Goal: Task Accomplishment & Management: Use online tool/utility

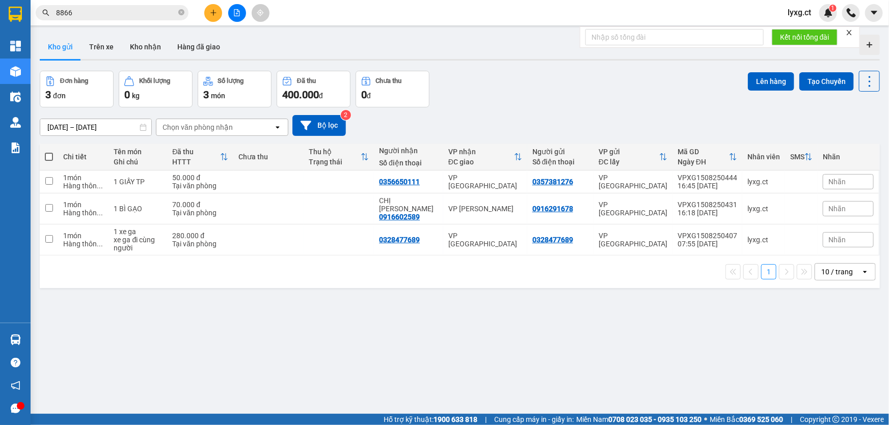
click at [504, 109] on div "[DATE] – [DATE] Press the down arrow key to interact with the calendar and sele…" at bounding box center [460, 125] width 840 height 36
click at [216, 13] on icon "plus" at bounding box center [213, 12] width 7 height 7
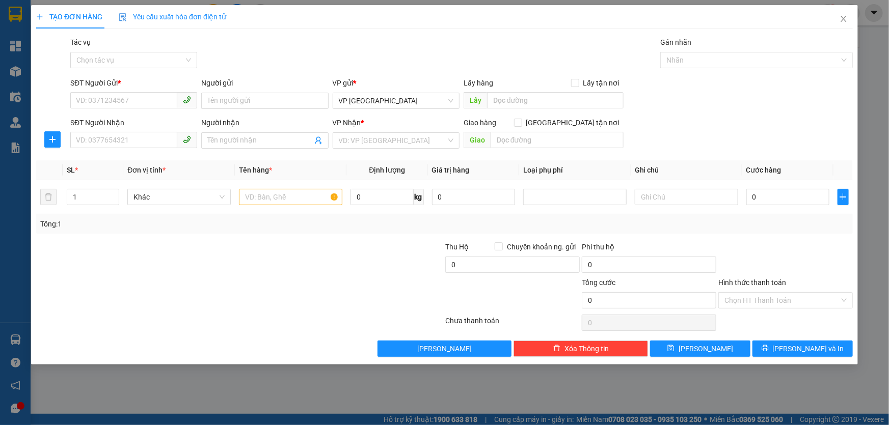
click at [402, 131] on div "VP Nhận *" at bounding box center [396, 124] width 127 height 15
click at [160, 103] on input "SĐT Người Gửi *" at bounding box center [123, 100] width 107 height 16
type input "0376797310"
click at [146, 122] on div "0376797310 - ANH HIẾU" at bounding box center [133, 121] width 115 height 11
type input "ANH HIẾU"
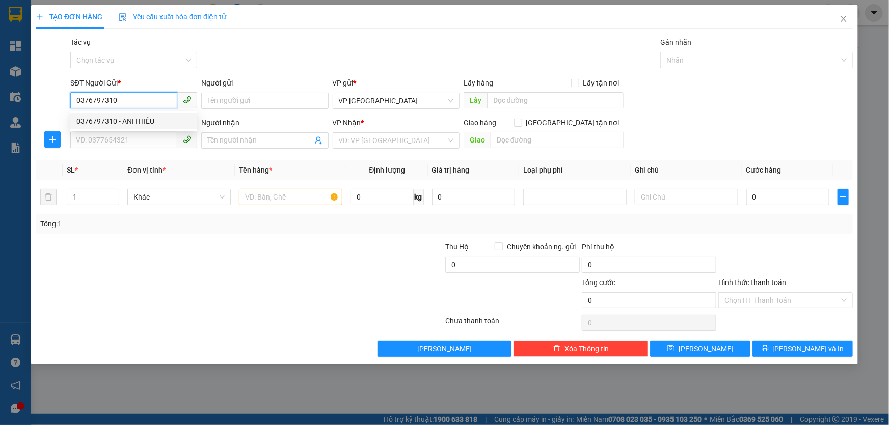
type input "0784976856"
type input "CHỊ [PERSON_NAME]"
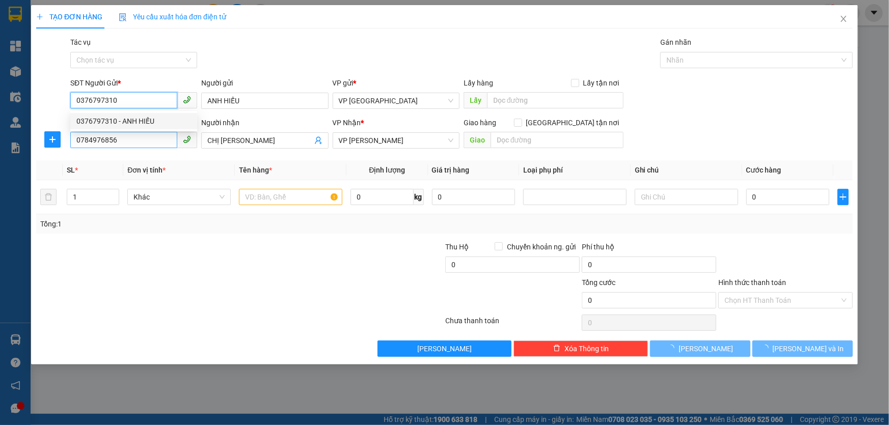
type input "110.000"
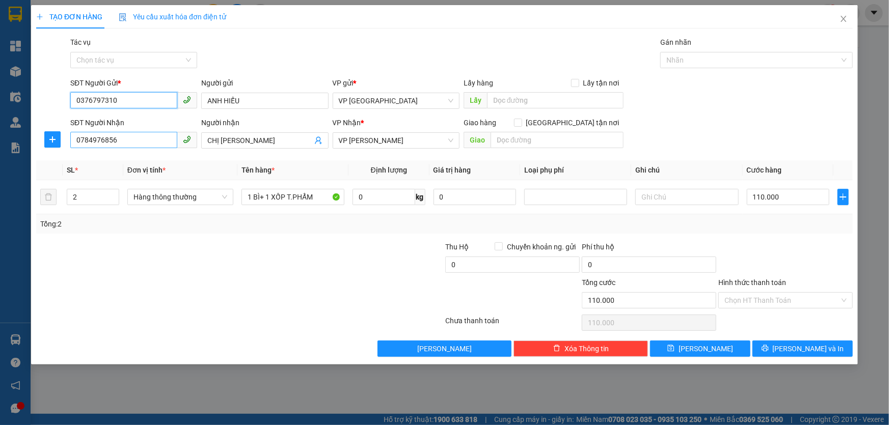
type input "0376797310"
click at [148, 140] on input "0784976856" at bounding box center [123, 140] width 107 height 16
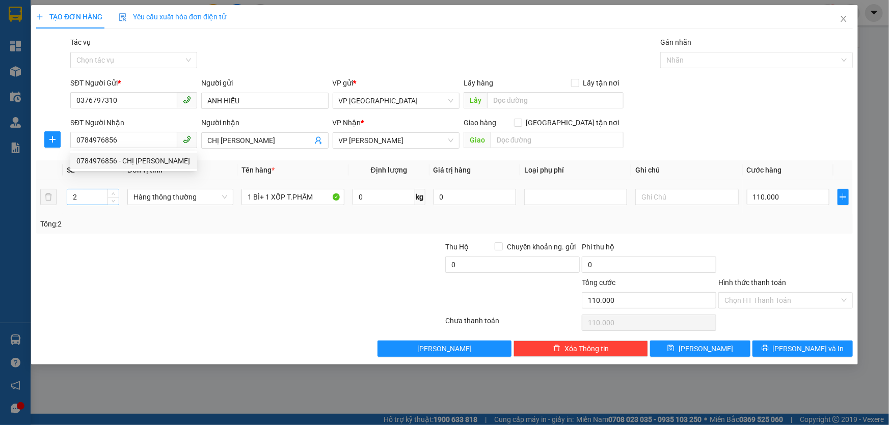
click at [79, 200] on input "2" at bounding box center [92, 196] width 51 height 15
type input "2"
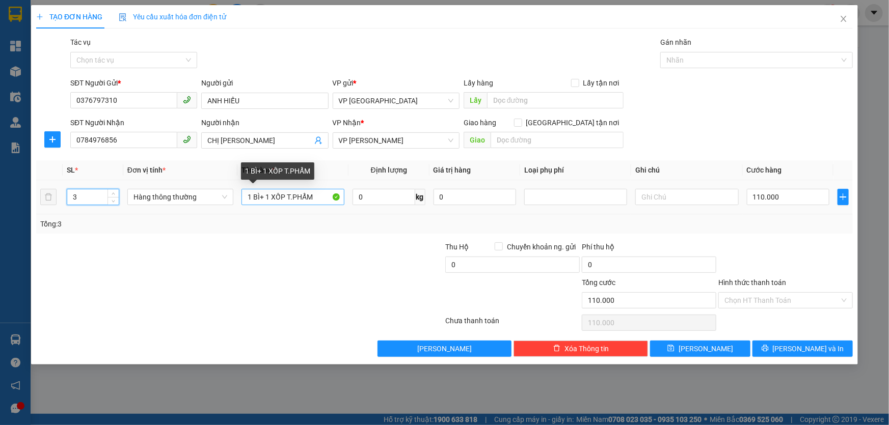
type input "3"
click at [267, 196] on input "1 BÌ+ 1 XỐP T.PHẨM" at bounding box center [292, 197] width 103 height 16
click at [268, 197] on input "1 BÌ+ 1 XỐP T.PHẨM" at bounding box center [292, 197] width 103 height 16
drag, startPoint x: 259, startPoint y: 198, endPoint x: 242, endPoint y: 197, distance: 17.3
click at [242, 197] on input "1 BÌ+ 2 XỐP T.PHẨM" at bounding box center [292, 197] width 103 height 16
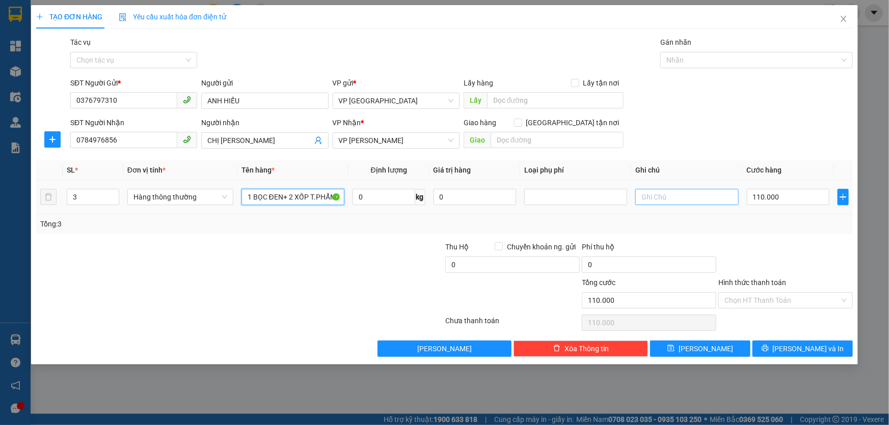
type input "1 BỌC ĐEN+ 2 XỐP T.PHẨM"
click at [715, 200] on input "text" at bounding box center [686, 197] width 103 height 16
click at [703, 199] on input "text" at bounding box center [686, 197] width 103 height 16
click at [662, 199] on input "text" at bounding box center [686, 197] width 103 height 16
click at [799, 194] on input "110.000" at bounding box center [788, 197] width 83 height 16
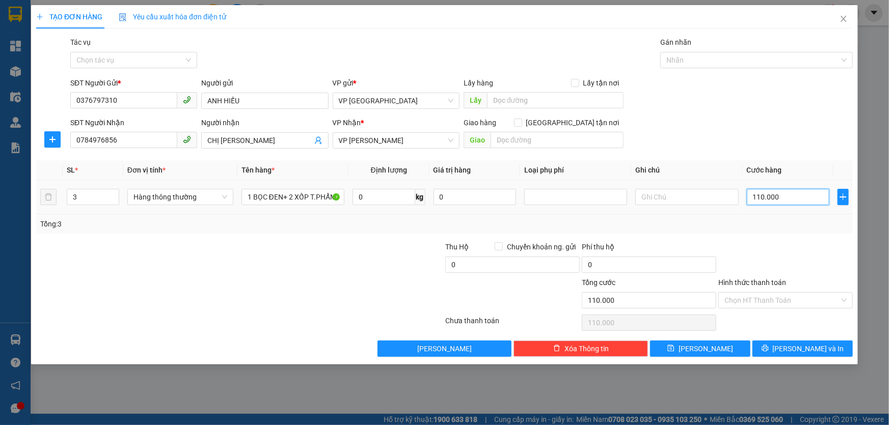
type input "1"
type input "13"
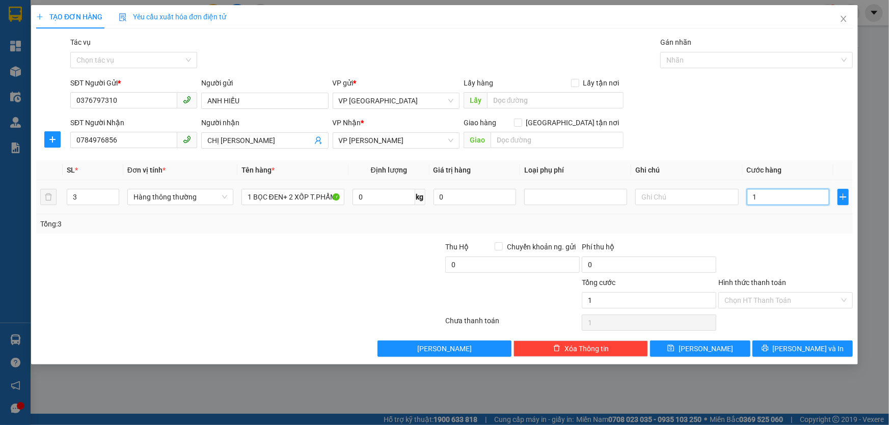
type input "13"
type input "130"
type input "1.300"
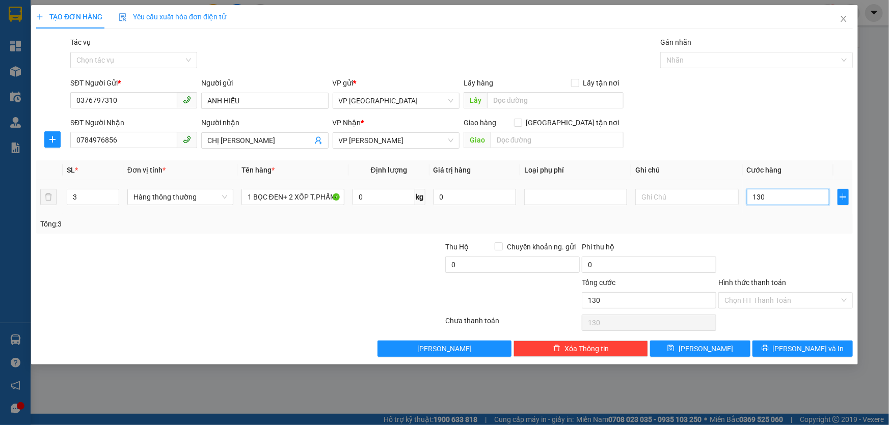
type input "1.300"
type input "130"
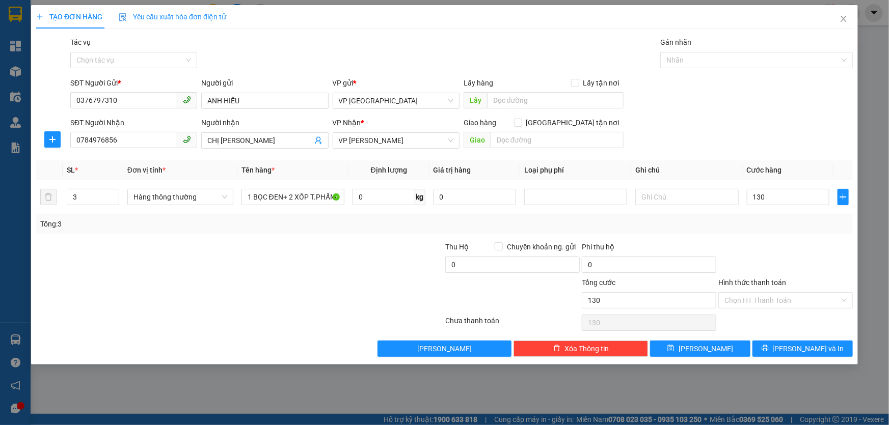
type input "130.000"
click at [799, 216] on div "Tổng: 3" at bounding box center [444, 223] width 816 height 19
click at [791, 298] on input "Hình thức thanh toán" at bounding box center [781, 300] width 115 height 15
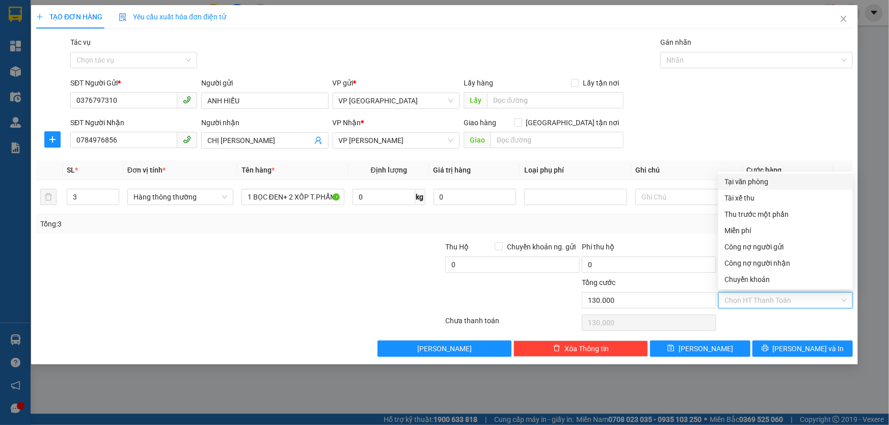
click at [770, 182] on div "Tại văn phòng" at bounding box center [785, 181] width 122 height 11
type input "0"
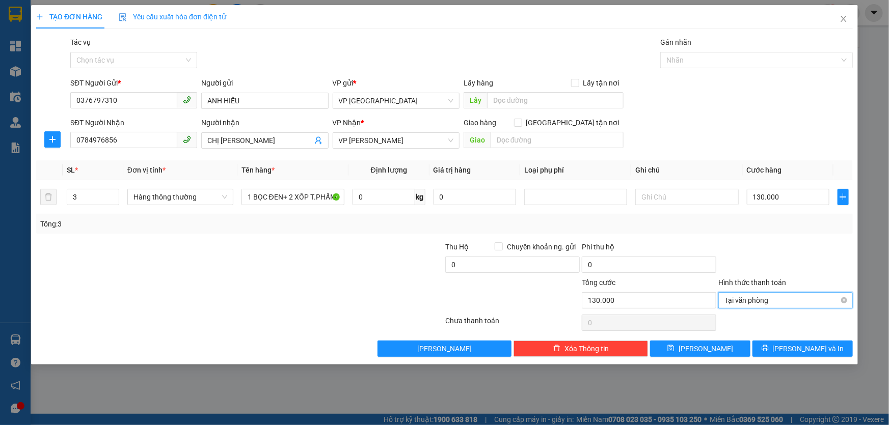
click at [815, 302] on span "Tại văn phòng" at bounding box center [785, 300] width 122 height 15
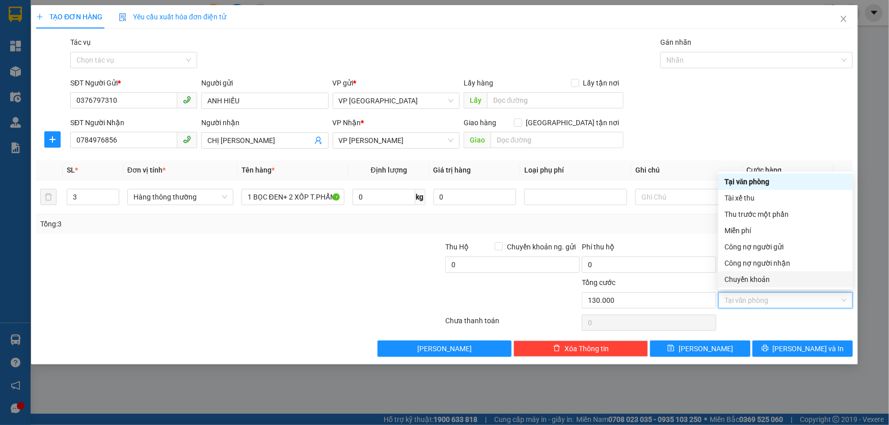
click at [763, 277] on div "Chuyển khoản" at bounding box center [785, 279] width 122 height 11
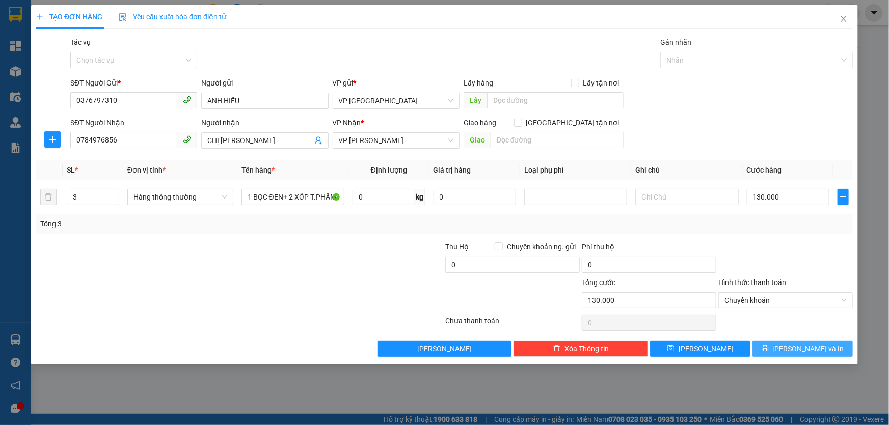
click at [829, 348] on button "[PERSON_NAME] và In" at bounding box center [802, 349] width 100 height 16
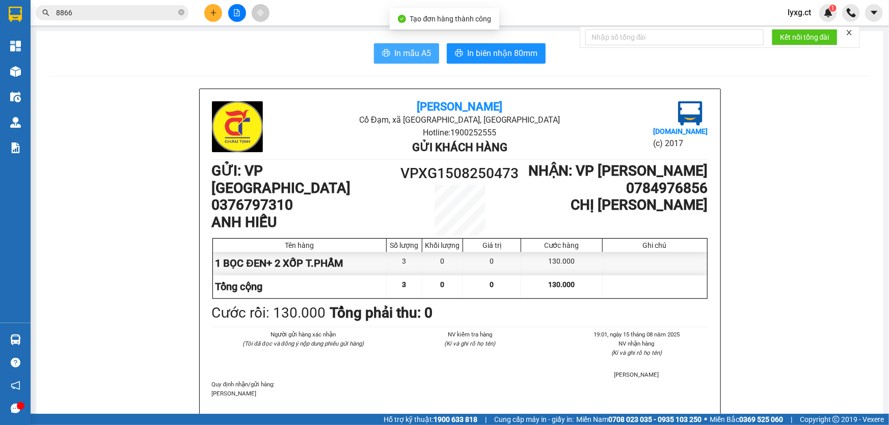
click at [422, 54] on span "In mẫu A5" at bounding box center [412, 53] width 37 height 13
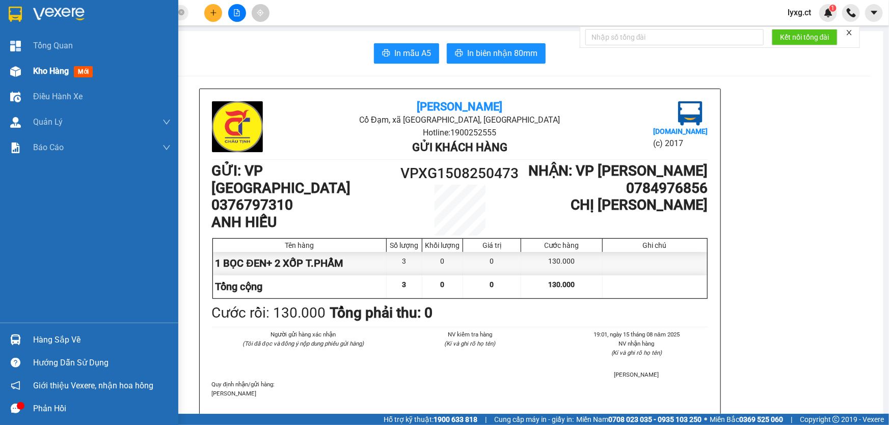
click at [61, 74] on span "Kho hàng" at bounding box center [51, 71] width 36 height 10
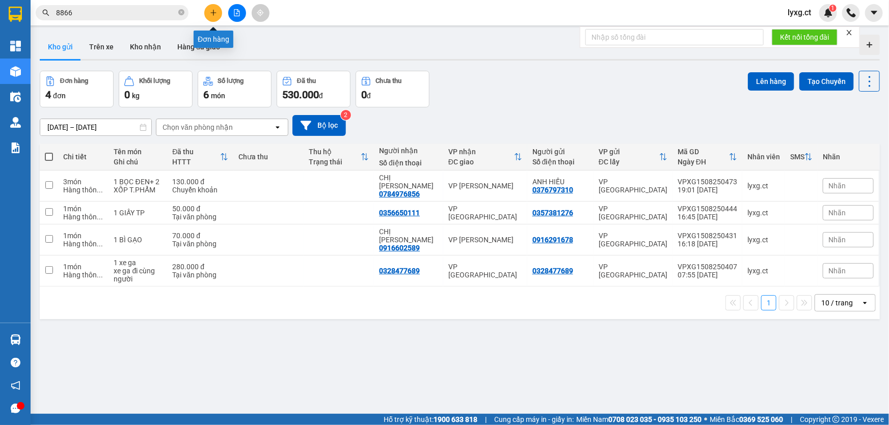
click at [214, 15] on icon "plus" at bounding box center [213, 12] width 7 height 7
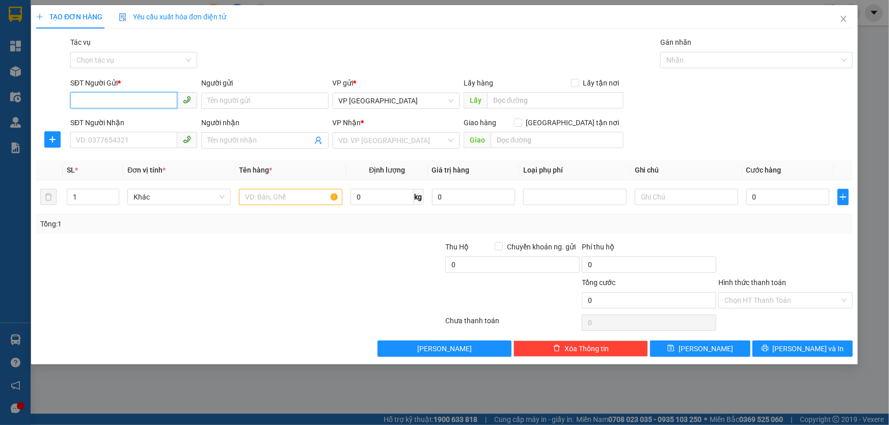
click at [106, 99] on input "SĐT Người Gửi *" at bounding box center [123, 100] width 107 height 16
type input "0965623309"
click at [99, 142] on input "SĐT Người Nhận" at bounding box center [123, 140] width 107 height 16
type input "0"
click at [406, 142] on input "search" at bounding box center [392, 140] width 107 height 15
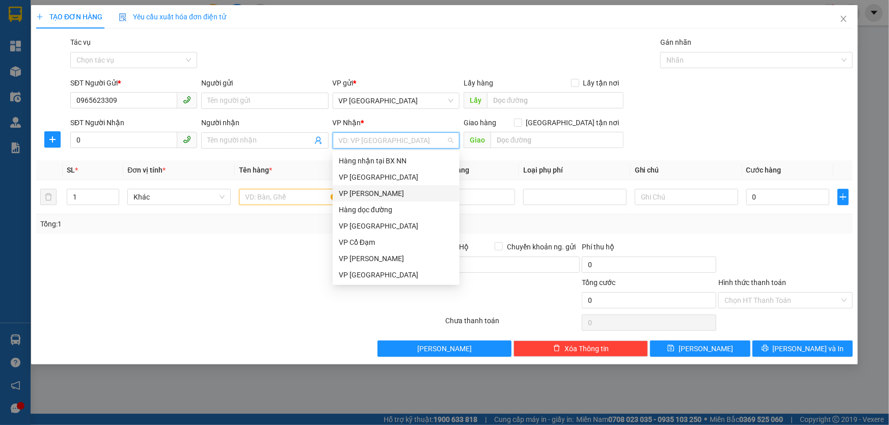
click at [364, 195] on div "VP [PERSON_NAME]" at bounding box center [396, 193] width 115 height 11
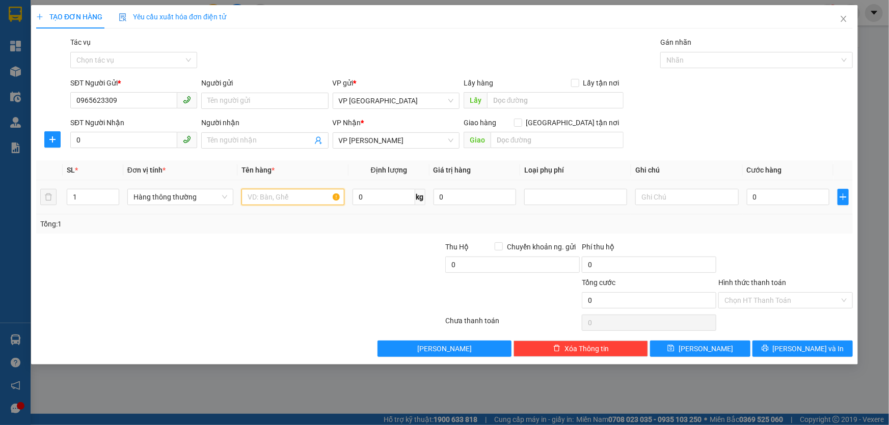
click at [285, 196] on input "text" at bounding box center [292, 197] width 103 height 16
type input "1 PHONG BÌ"
click at [791, 195] on input "0" at bounding box center [788, 197] width 83 height 16
type input "3"
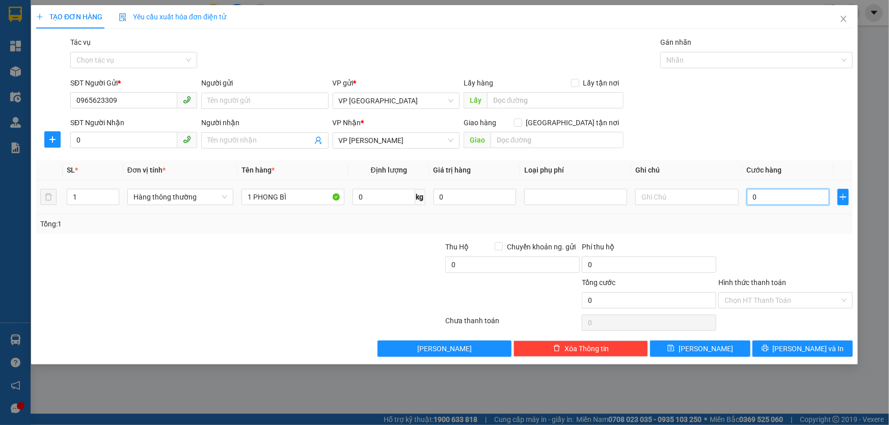
type input "3"
type input "30"
type input "30.000"
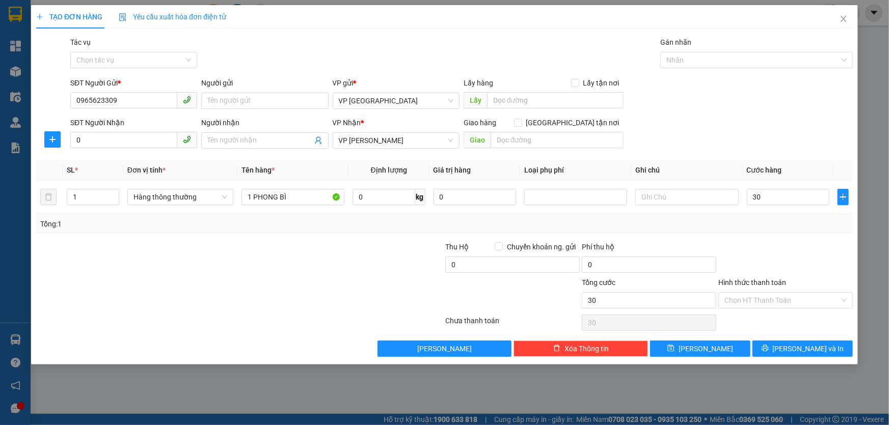
type input "30.000"
click at [752, 222] on div "Tổng: 1" at bounding box center [444, 223] width 808 height 11
click at [229, 138] on input "Người nhận" at bounding box center [259, 140] width 104 height 11
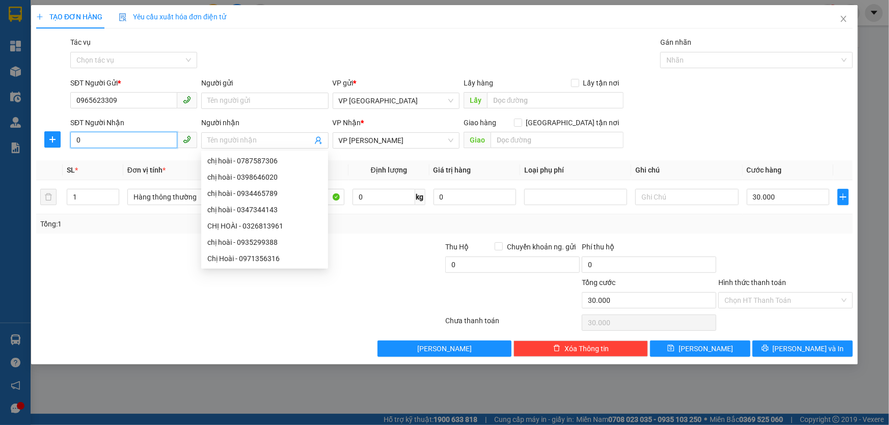
click at [125, 139] on input "0" at bounding box center [123, 140] width 107 height 16
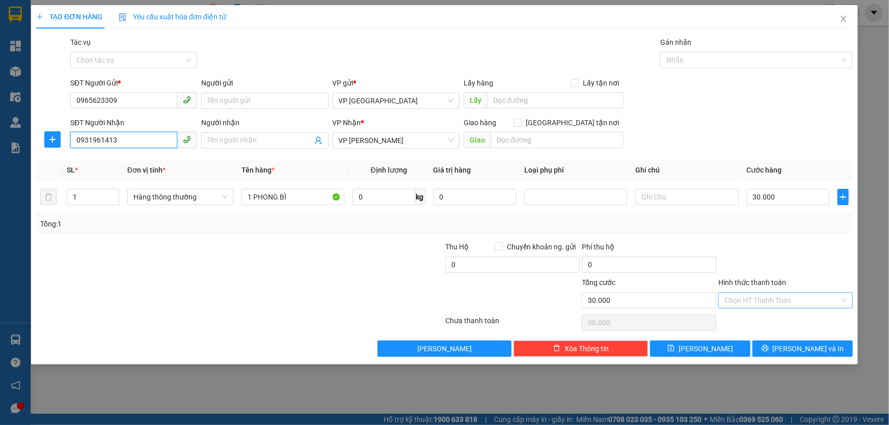
type input "0931961413"
click at [818, 301] on input "Hình thức thanh toán" at bounding box center [781, 300] width 115 height 15
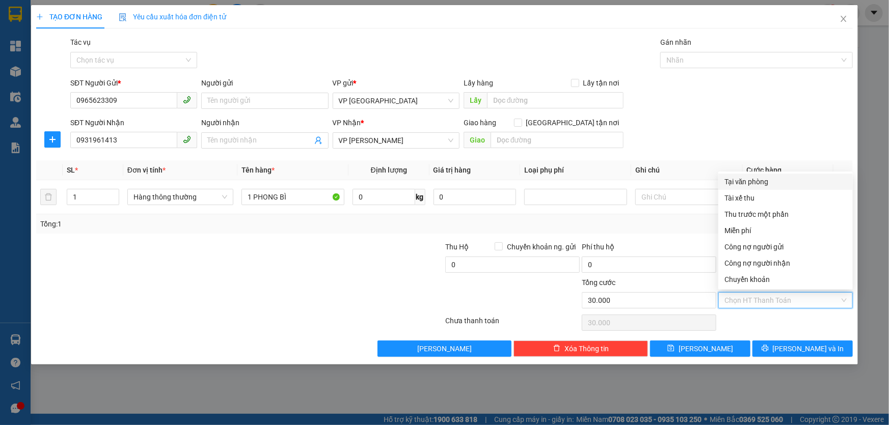
click at [788, 134] on div "SĐT Người Nhận 0931961413 Người nhận Tên người nhận VP Nhận * VP [PERSON_NAME] …" at bounding box center [461, 135] width 786 height 36
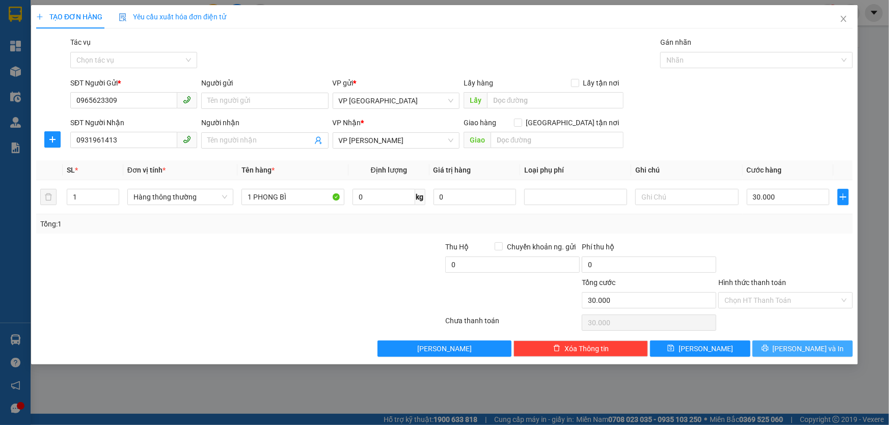
click at [811, 351] on span "[PERSON_NAME] và In" at bounding box center [807, 348] width 71 height 11
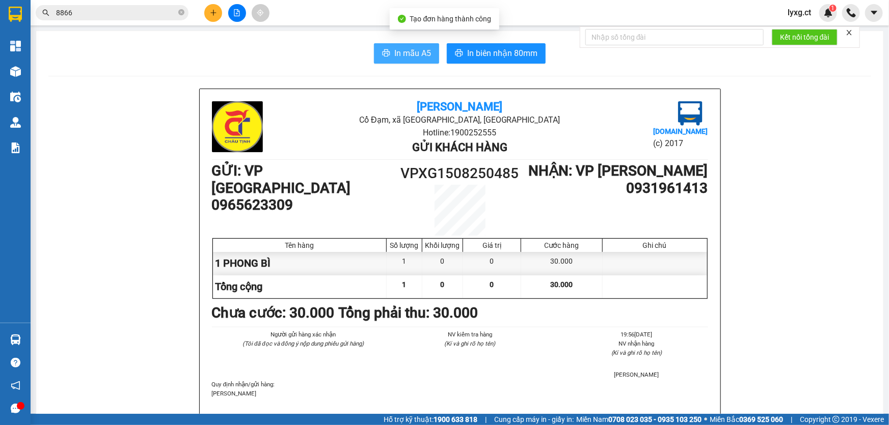
click at [389, 52] on button "In mẫu A5" at bounding box center [406, 53] width 65 height 20
click at [214, 11] on icon "plus" at bounding box center [213, 12] width 7 height 7
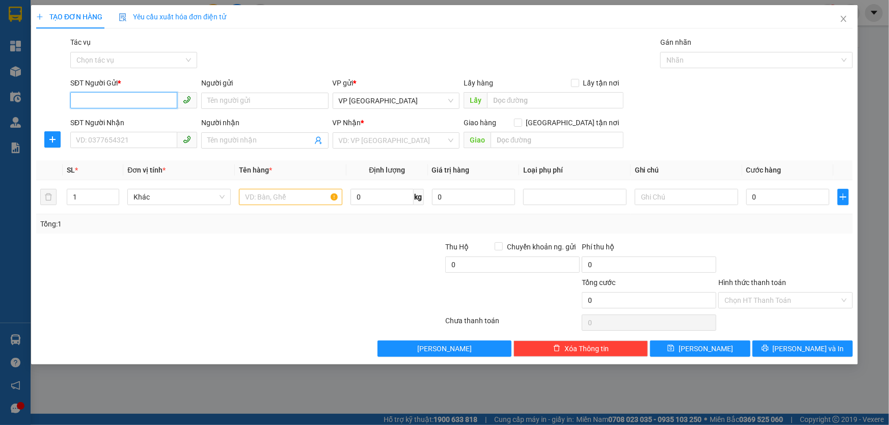
click at [130, 103] on input "SĐT Người Gửi *" at bounding box center [123, 100] width 107 height 16
click at [118, 97] on input "0393" at bounding box center [123, 100] width 107 height 16
type input "0369929286"
click at [109, 137] on input "SĐT Người Nhận" at bounding box center [123, 140] width 107 height 16
type input "0977"
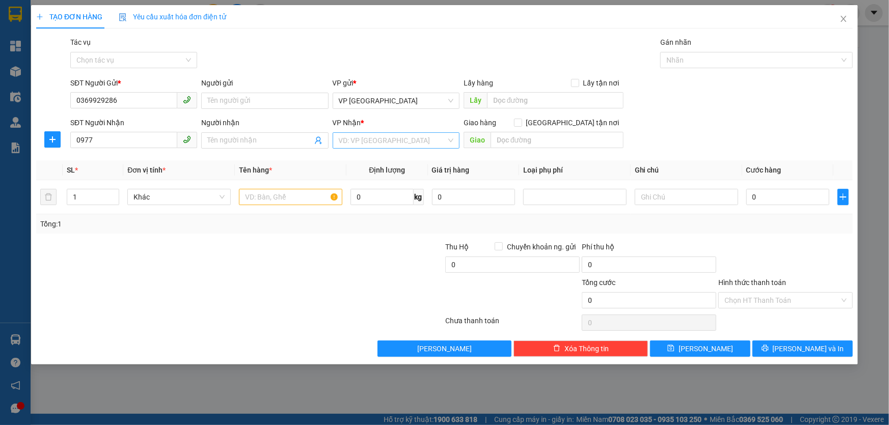
click at [387, 145] on input "search" at bounding box center [392, 140] width 107 height 15
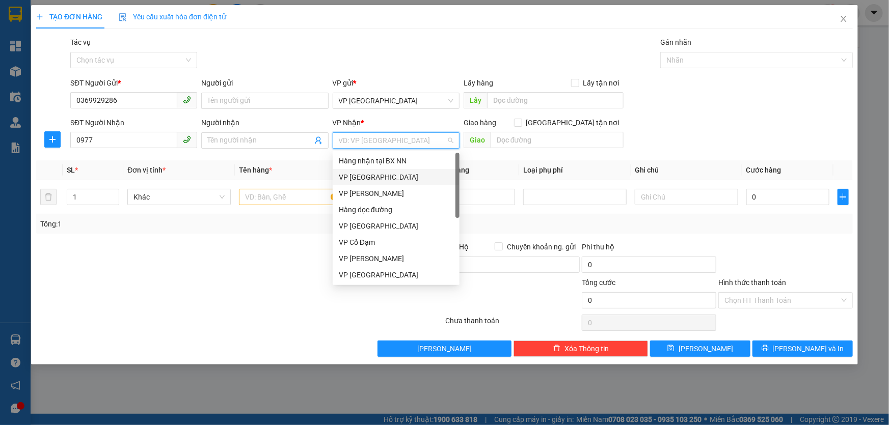
drag, startPoint x: 365, startPoint y: 179, endPoint x: 171, endPoint y: 130, distance: 200.1
click at [365, 179] on div "VP [GEOGRAPHIC_DATA]" at bounding box center [396, 177] width 115 height 11
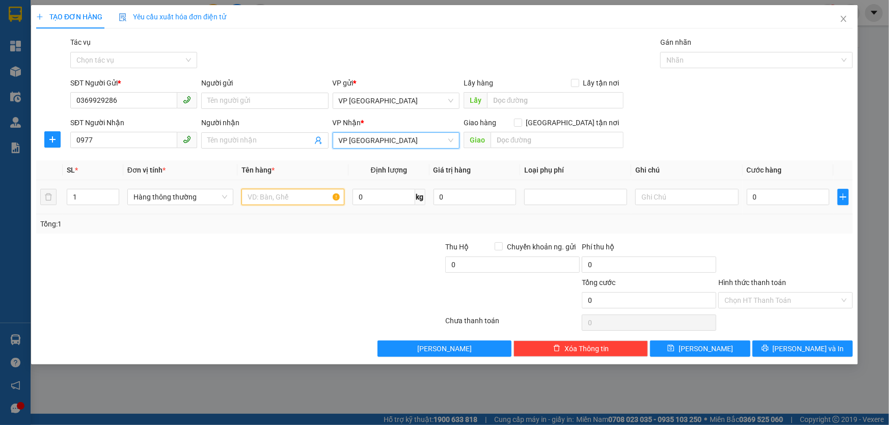
click at [259, 198] on input "text" at bounding box center [292, 197] width 103 height 16
type input "2 XỐP TP"
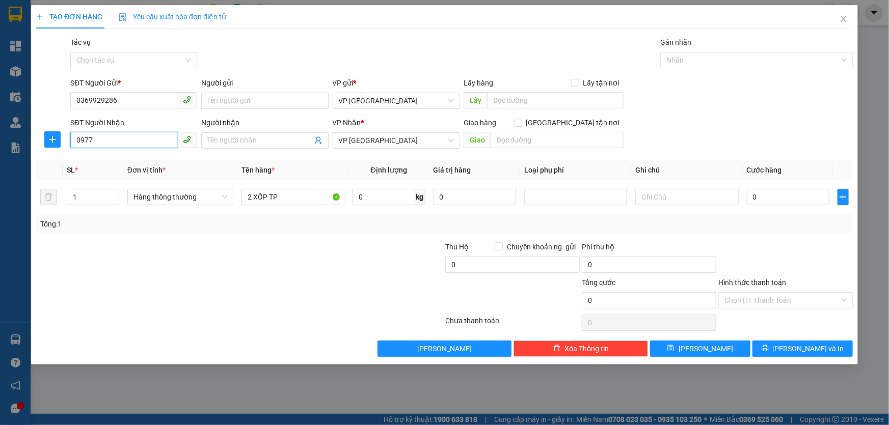
click at [114, 134] on input "0977" at bounding box center [123, 140] width 107 height 16
type input "0977264896"
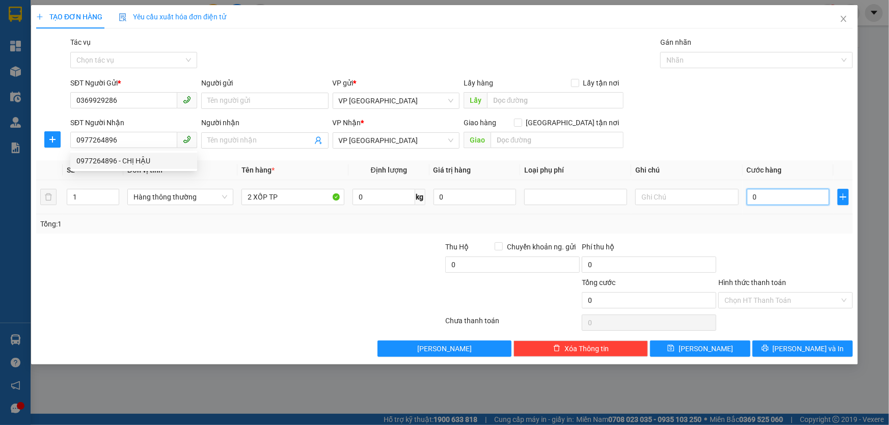
click at [762, 200] on input "0" at bounding box center [788, 197] width 83 height 16
click at [153, 284] on div at bounding box center [171, 295] width 273 height 36
click at [764, 198] on input "0" at bounding box center [788, 197] width 83 height 16
type input "1"
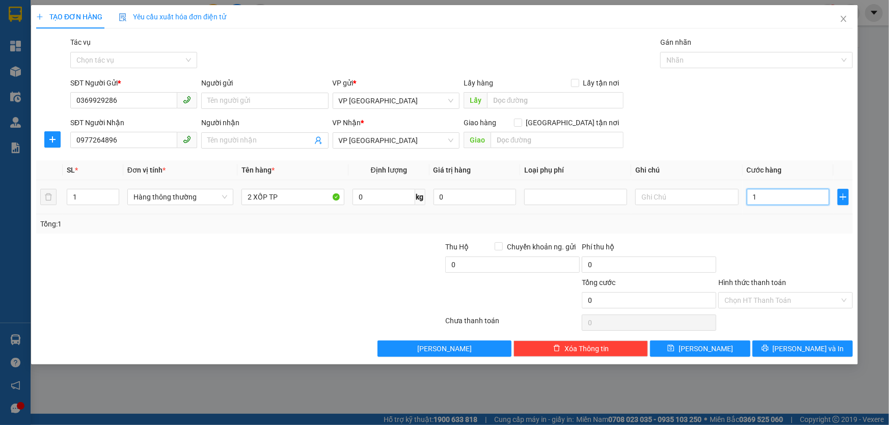
type input "1"
type input "11"
type input "110"
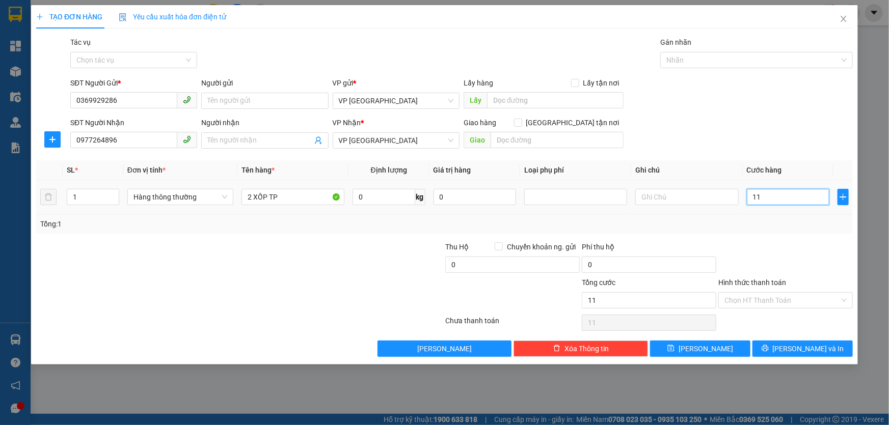
type input "110"
type input "110.000"
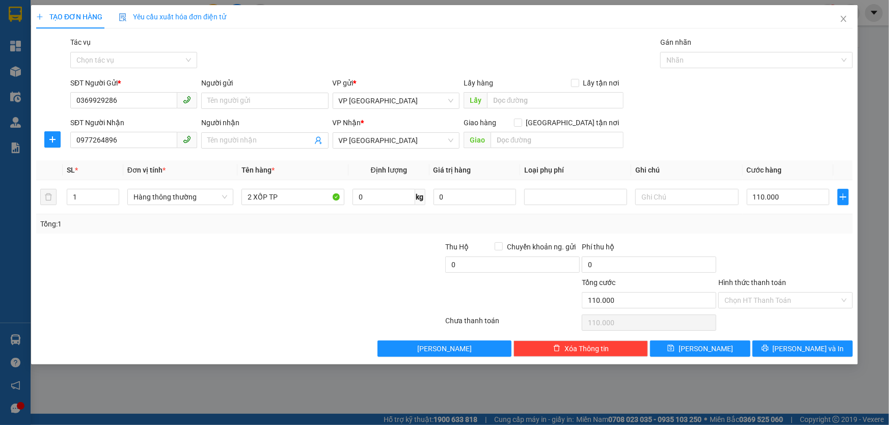
drag, startPoint x: 777, startPoint y: 244, endPoint x: 780, endPoint y: 280, distance: 35.2
click at [777, 245] on div at bounding box center [785, 259] width 136 height 36
click at [787, 300] on input "Hình thức thanh toán" at bounding box center [781, 300] width 115 height 15
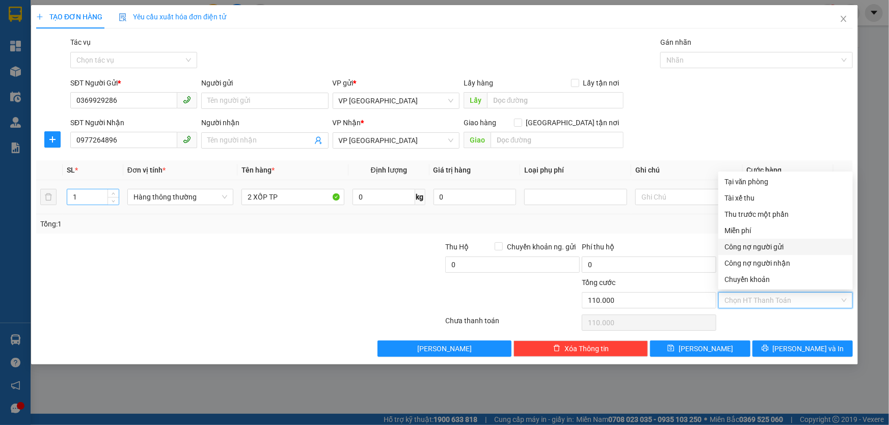
click at [87, 202] on input "1" at bounding box center [92, 196] width 51 height 15
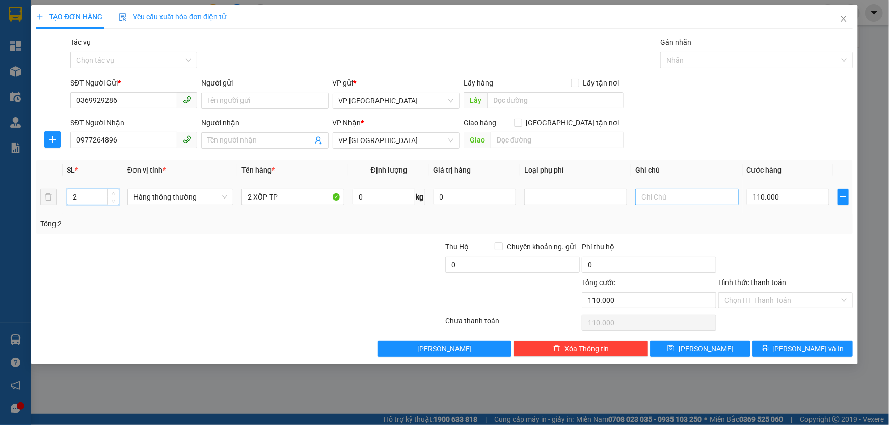
type input "2"
click at [667, 199] on input "text" at bounding box center [686, 197] width 103 height 16
type input "SHIP HN (93 [PERSON_NAME], [GEOGRAPHIC_DATA], [GEOGRAPHIC_DATA])"
click at [830, 299] on input "Hình thức thanh toán" at bounding box center [781, 300] width 115 height 15
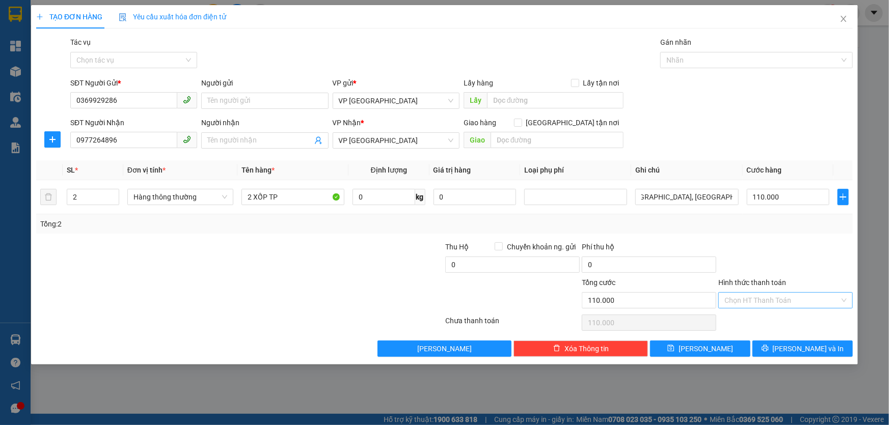
scroll to position [0, 0]
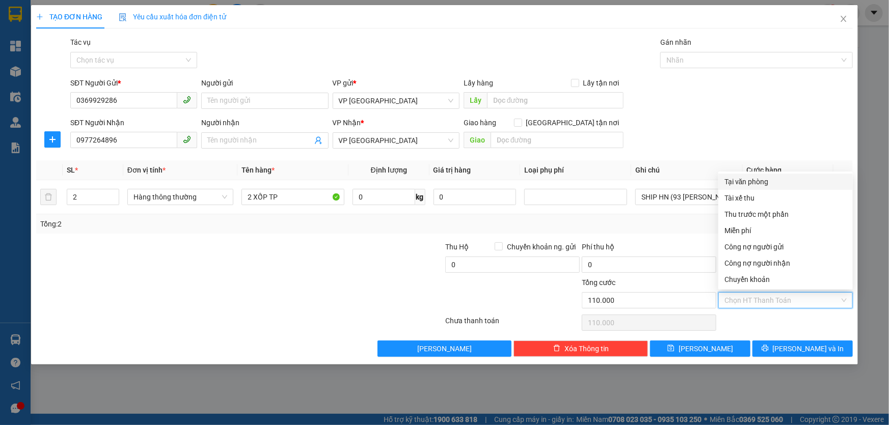
click at [767, 181] on div "Tại văn phòng" at bounding box center [785, 181] width 122 height 11
type input "0"
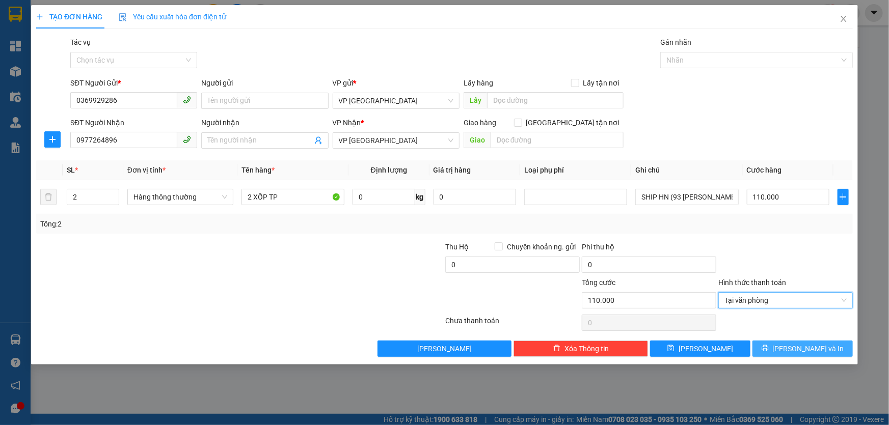
click at [768, 348] on icon "printer" at bounding box center [764, 348] width 7 height 7
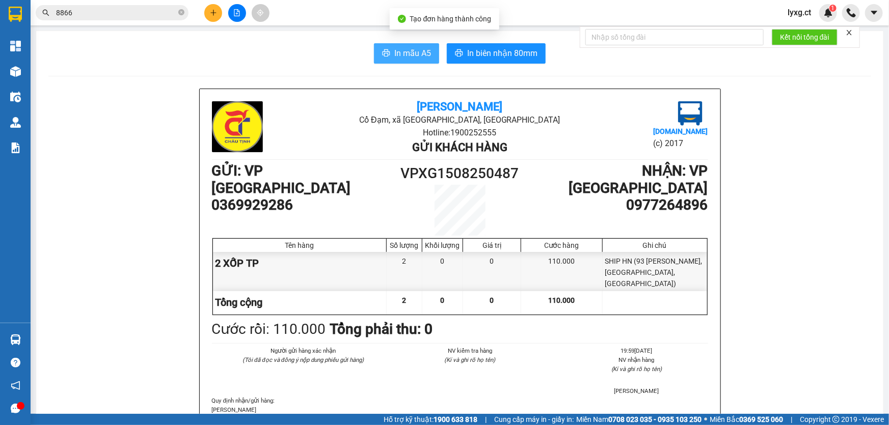
click at [418, 52] on span "In mẫu A5" at bounding box center [412, 53] width 37 height 13
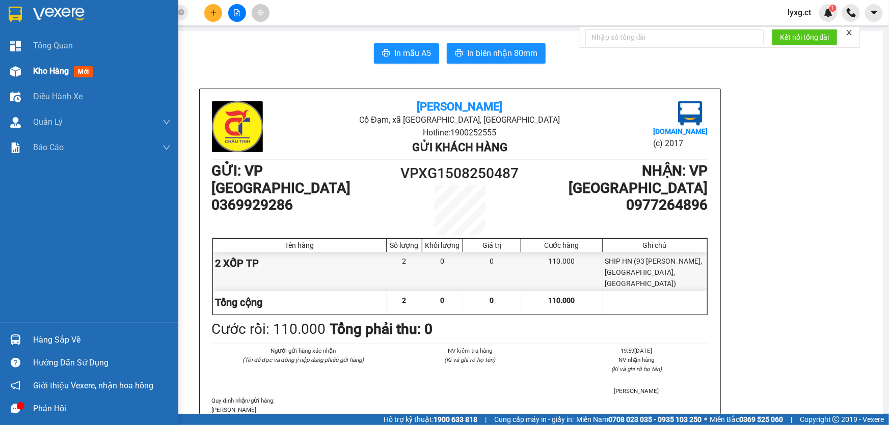
click at [44, 75] on span "Kho hàng" at bounding box center [51, 71] width 36 height 10
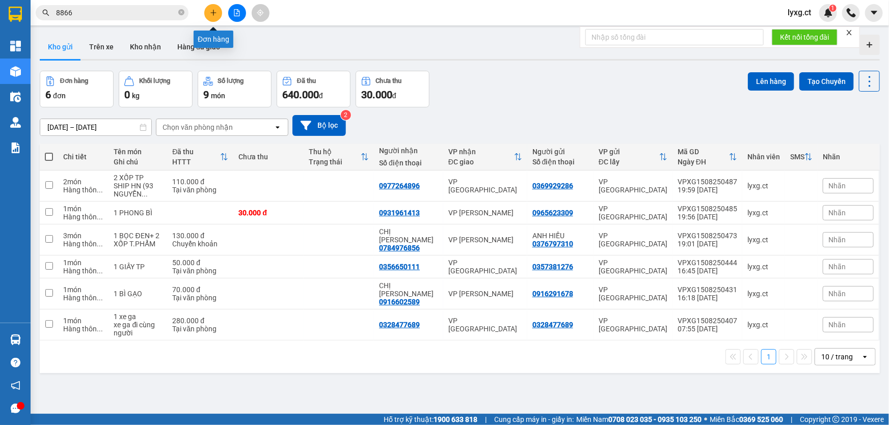
click at [213, 17] on button at bounding box center [213, 13] width 18 height 18
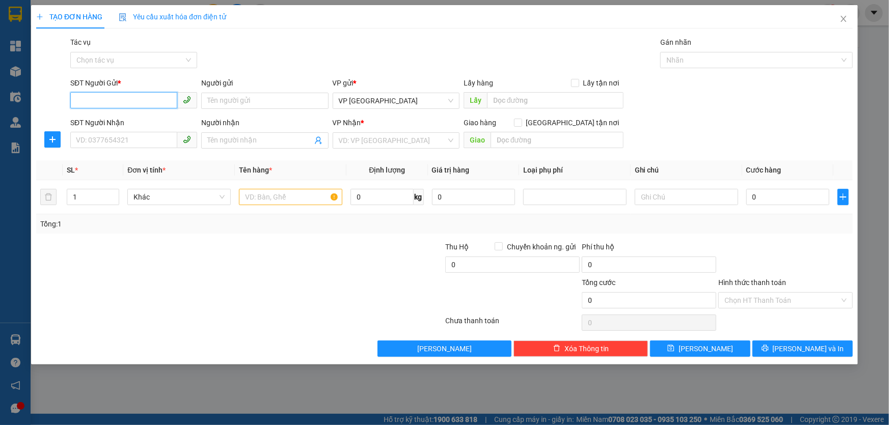
click at [153, 100] on input "SĐT Người Gửi *" at bounding box center [123, 100] width 107 height 16
type input "0376464318"
click at [146, 116] on div "0376464318 - CHỊ HUẾ" at bounding box center [133, 121] width 115 height 11
type input "CHỊ HUẾ"
type input "0986336068"
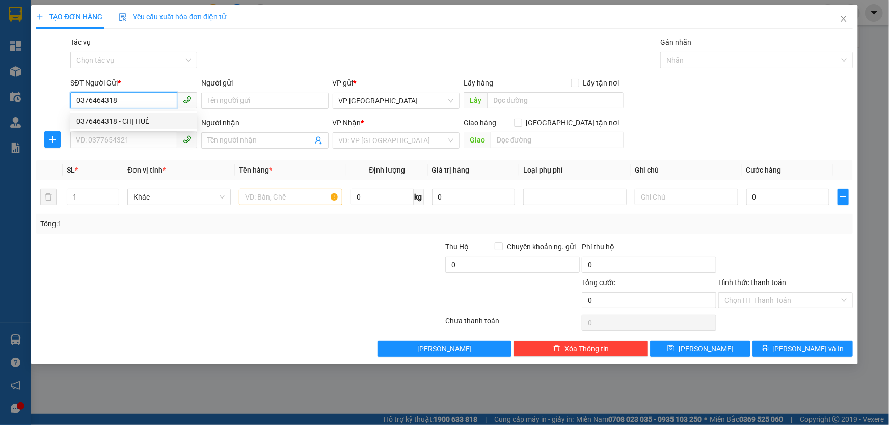
type input "CHỊ [PERSON_NAME]"
type input "50.000"
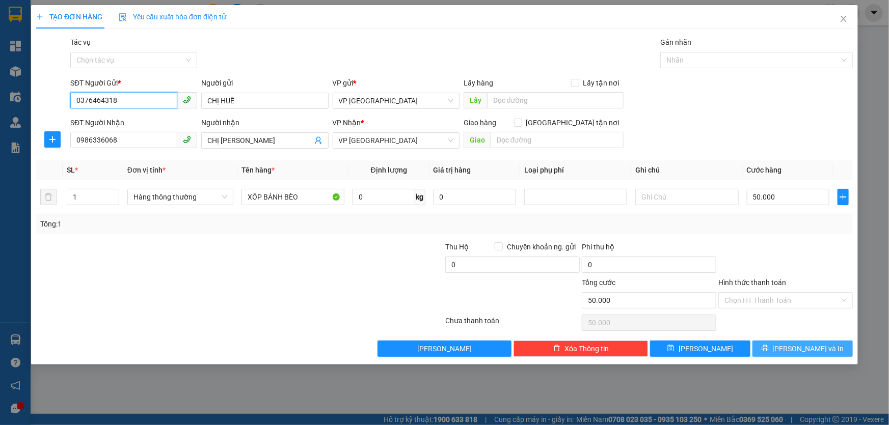
type input "0376464318"
click at [791, 351] on button "[PERSON_NAME] và In" at bounding box center [802, 349] width 100 height 16
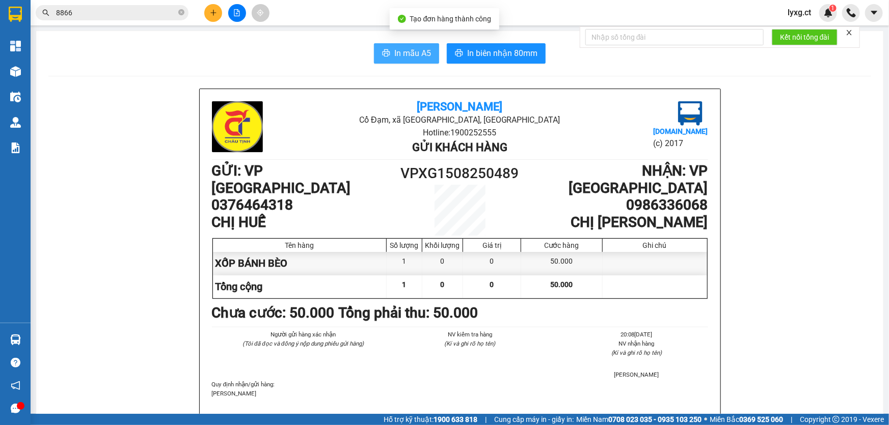
click at [411, 45] on button "In mẫu A5" at bounding box center [406, 53] width 65 height 20
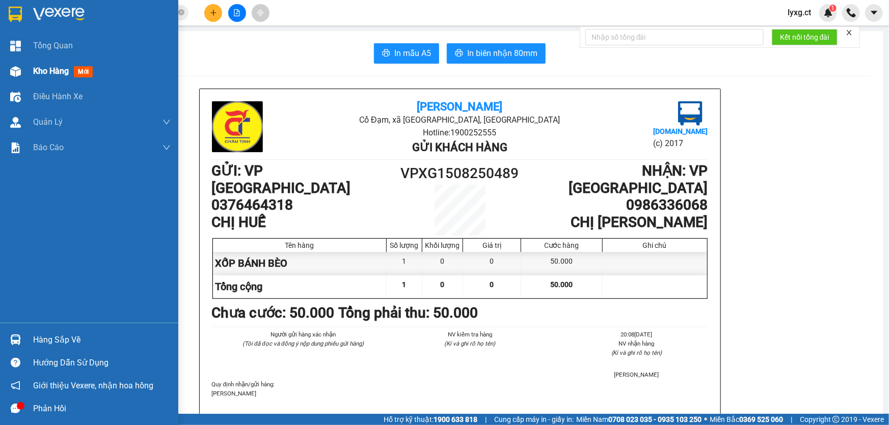
click at [65, 71] on span "Kho hàng" at bounding box center [51, 71] width 36 height 10
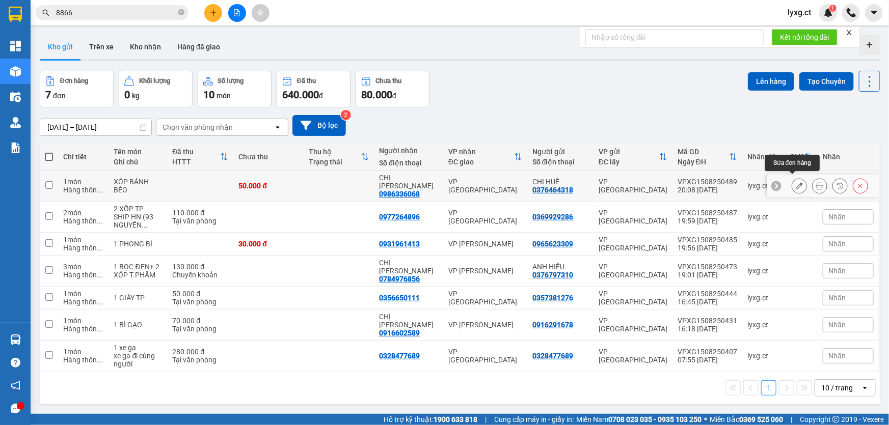
click at [795, 182] on icon at bounding box center [798, 185] width 7 height 7
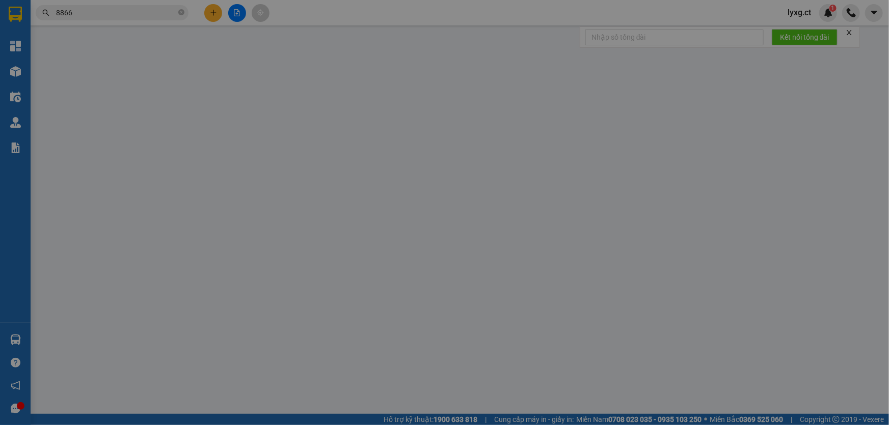
type input "0376464318"
type input "CHỊ HUẾ"
type input "0986336068"
type input "CHỊ [PERSON_NAME]"
type input "50.000"
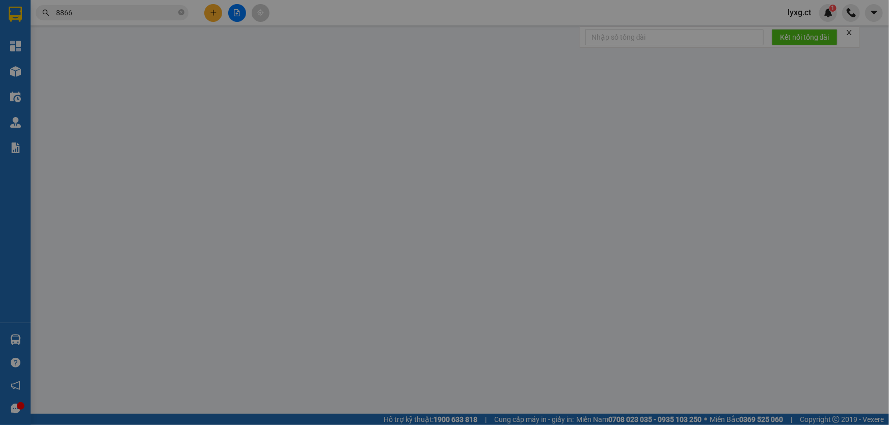
type input "50.000"
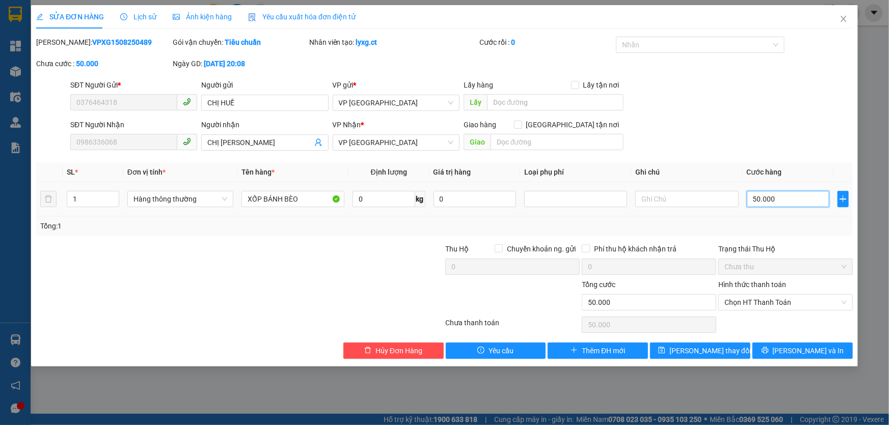
click at [756, 198] on input "50.000" at bounding box center [788, 199] width 83 height 16
type input "6"
type input "60"
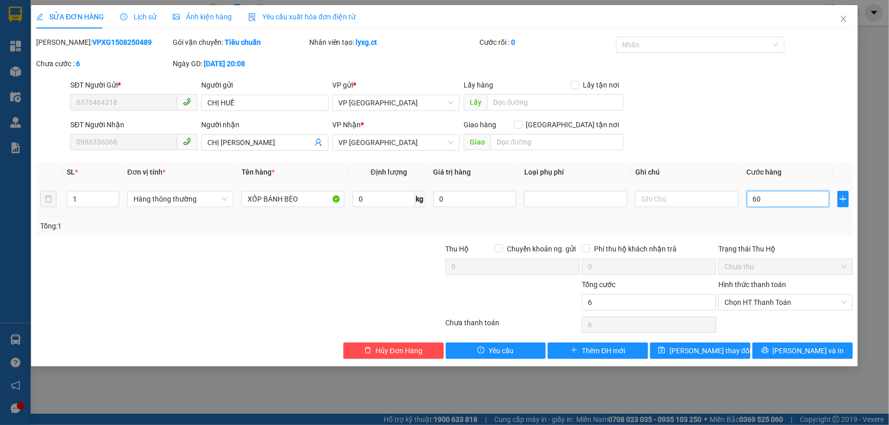
type input "60"
type input "60.000"
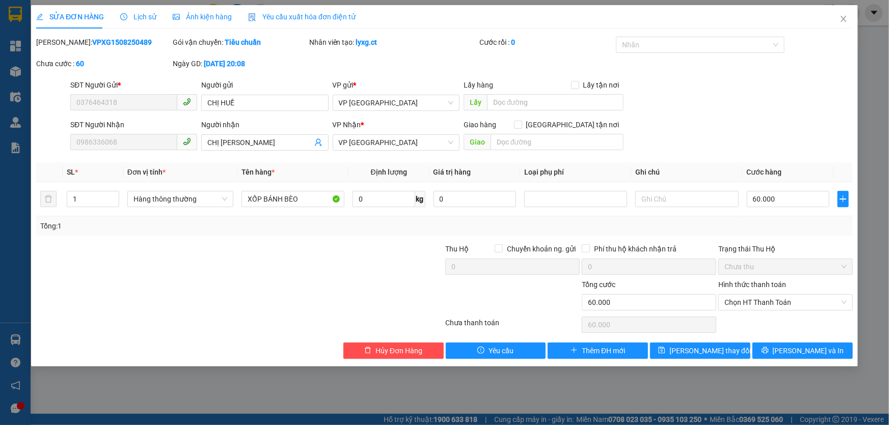
click at [779, 229] on div "Tổng: 1" at bounding box center [444, 225] width 808 height 11
click at [768, 350] on icon "printer" at bounding box center [764, 350] width 7 height 7
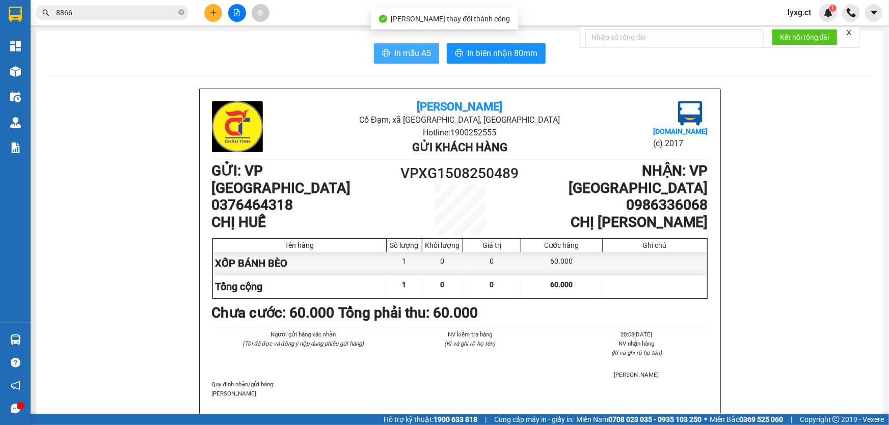
click at [374, 48] on button "In mẫu A5" at bounding box center [406, 53] width 65 height 20
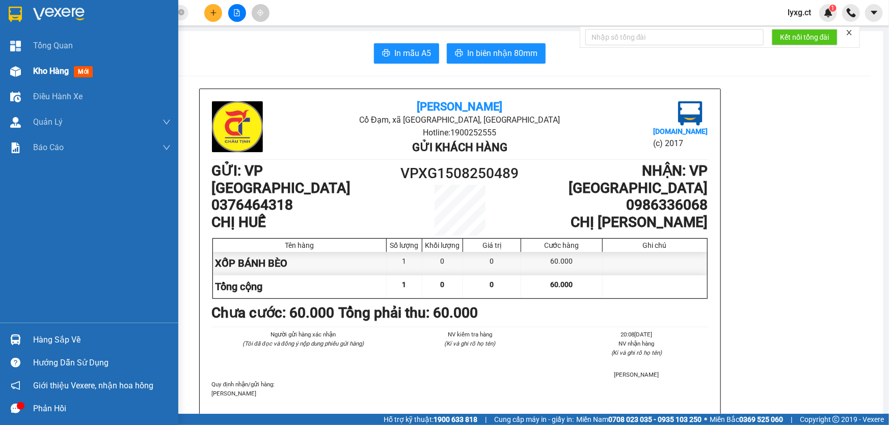
click at [50, 72] on span "Kho hàng" at bounding box center [51, 71] width 36 height 10
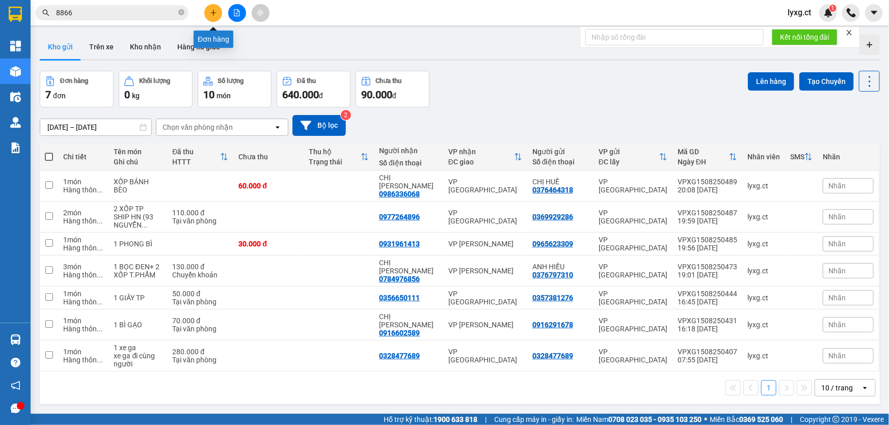
click at [214, 10] on icon "plus" at bounding box center [213, 12] width 7 height 7
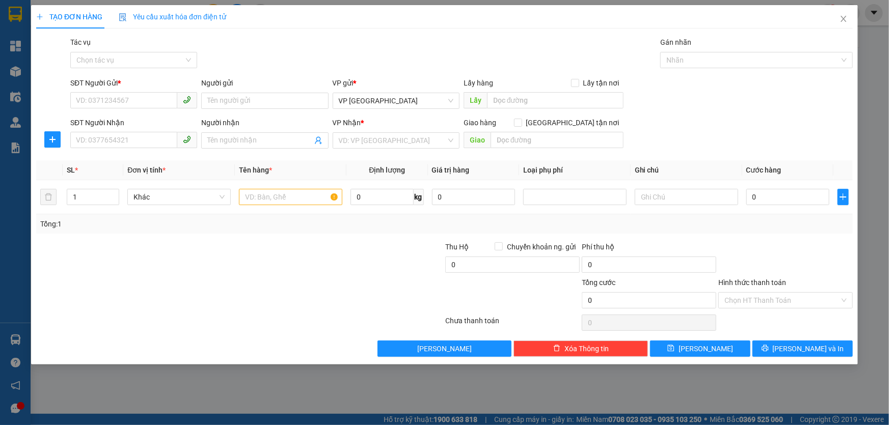
click at [412, 125] on div "VP Nhận *" at bounding box center [396, 122] width 127 height 11
click at [413, 133] on input "search" at bounding box center [392, 140] width 107 height 15
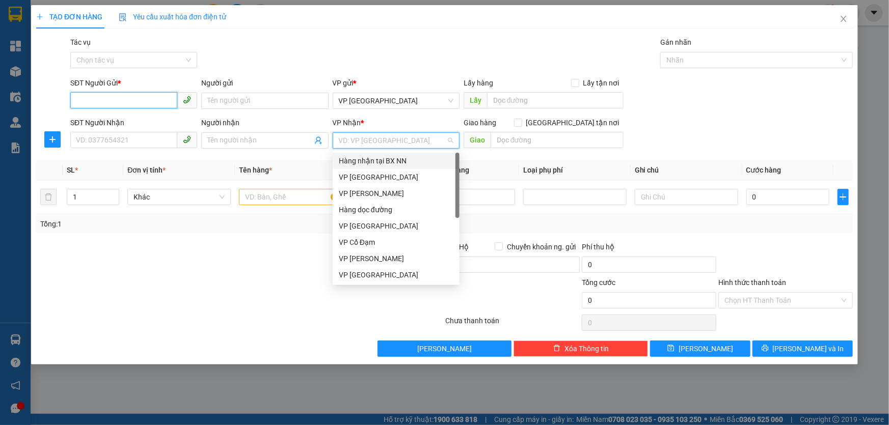
click at [145, 98] on input "SĐT Người Gửi *" at bounding box center [123, 100] width 107 height 16
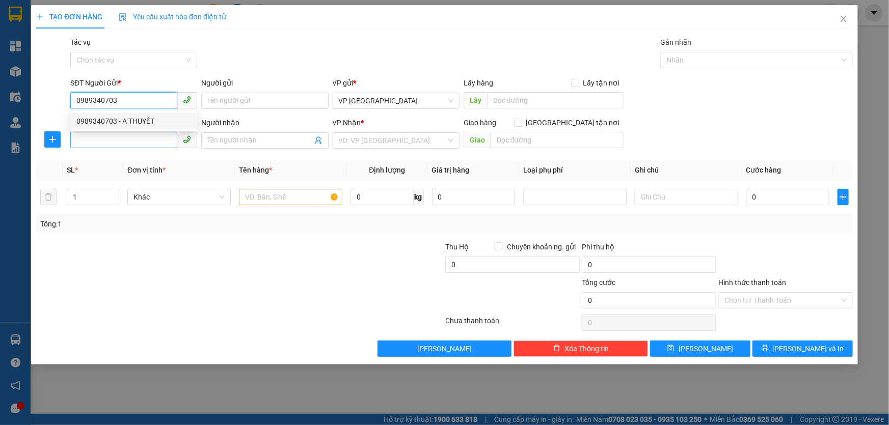
type input "0989340703"
click at [137, 139] on input "SĐT Người Nhận" at bounding box center [123, 140] width 107 height 16
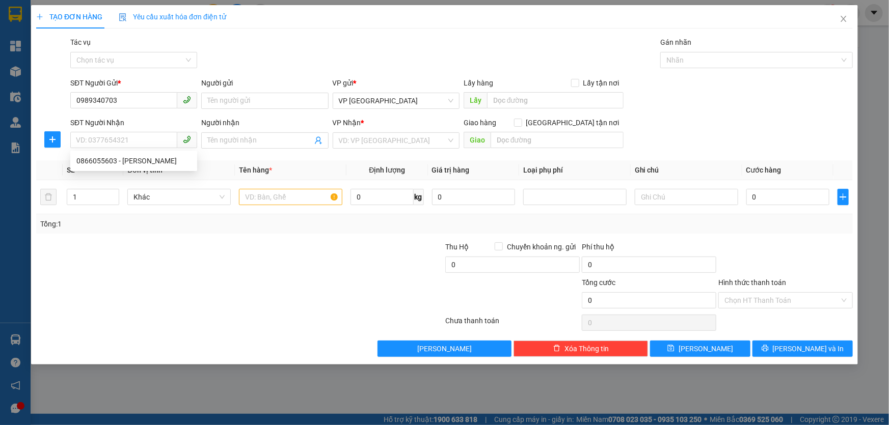
click at [134, 90] on div "SĐT Người Gửi *" at bounding box center [133, 84] width 127 height 15
drag, startPoint x: 134, startPoint y: 94, endPoint x: 143, endPoint y: 113, distance: 20.7
click at [134, 95] on input "0989340703" at bounding box center [123, 100] width 107 height 16
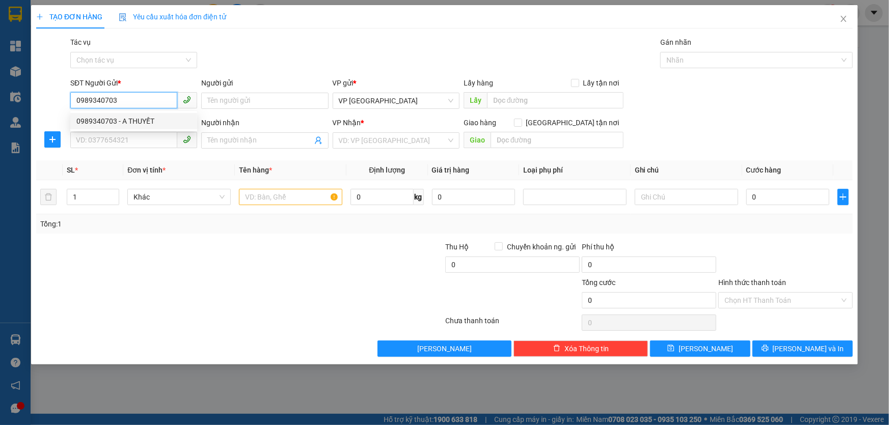
click at [143, 121] on div "0989340703 - A THUYẾT" at bounding box center [133, 121] width 115 height 11
type input "A THUYẾT"
type input "0866055603"
type input "ANH HOÀNG"
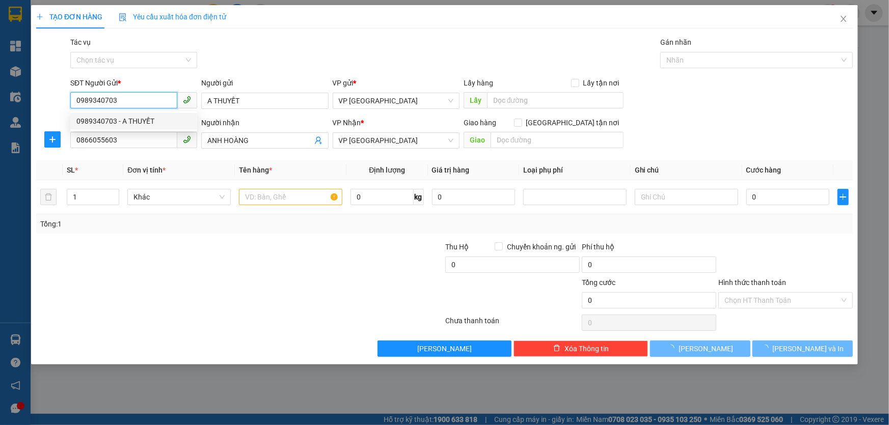
type input "50.000"
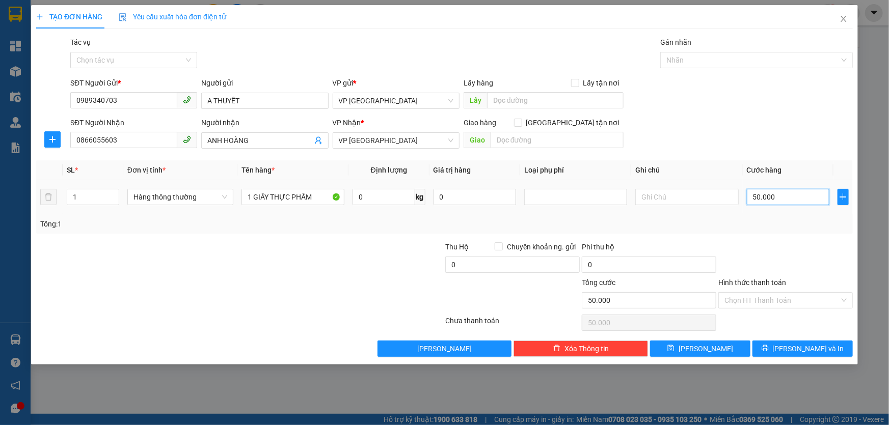
click at [786, 200] on input "50.000" at bounding box center [788, 197] width 83 height 16
drag, startPoint x: 267, startPoint y: 197, endPoint x: 254, endPoint y: 197, distance: 12.7
click at [254, 197] on input "1 GIẤY THỰC PHẨM" at bounding box center [292, 197] width 103 height 16
type input "1 BỌC ĐEN THỰC PHẨM"
click at [789, 199] on input "50.000" at bounding box center [788, 197] width 83 height 16
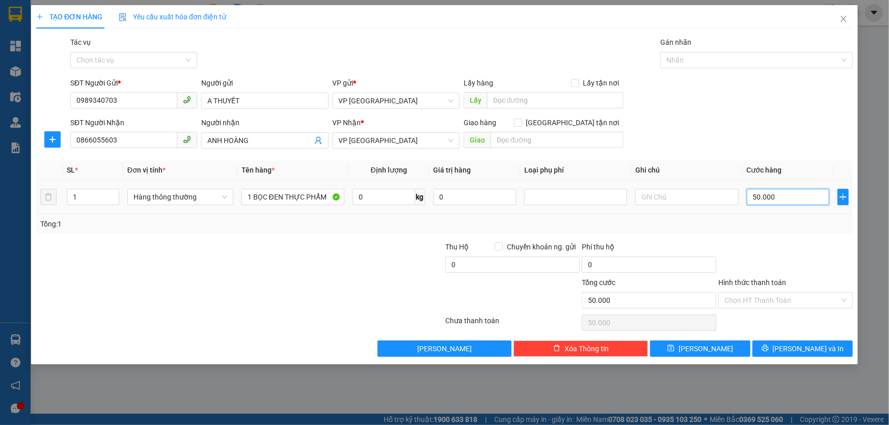
type input "4"
type input "40"
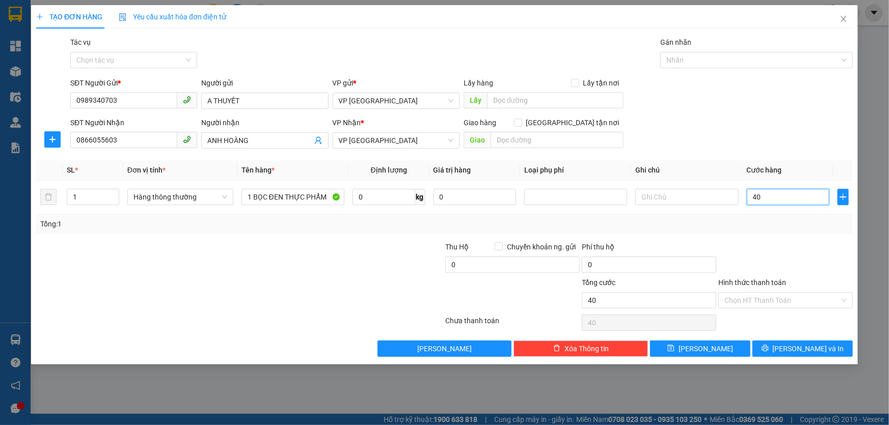
type input "40"
type input "40.000"
click at [821, 228] on div "Tổng: 1" at bounding box center [444, 223] width 808 height 11
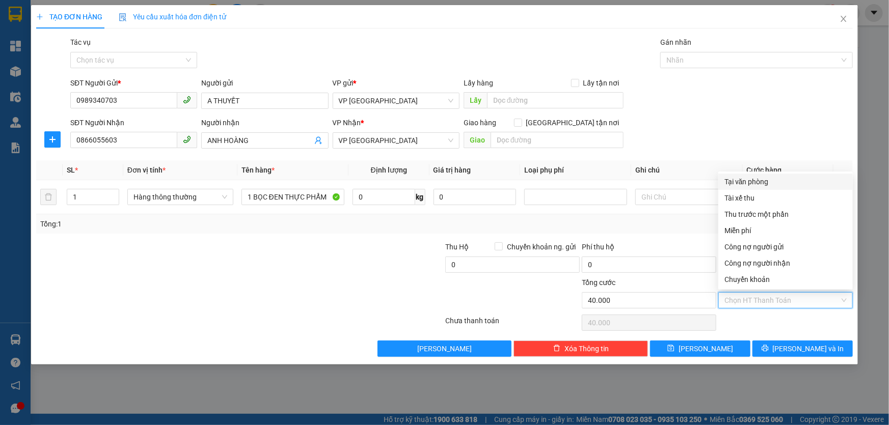
click at [825, 300] on input "Hình thức thanh toán" at bounding box center [781, 300] width 115 height 15
click at [752, 183] on div "Tại văn phòng" at bounding box center [785, 181] width 122 height 11
type input "0"
click at [790, 348] on button "[PERSON_NAME] và In" at bounding box center [802, 349] width 100 height 16
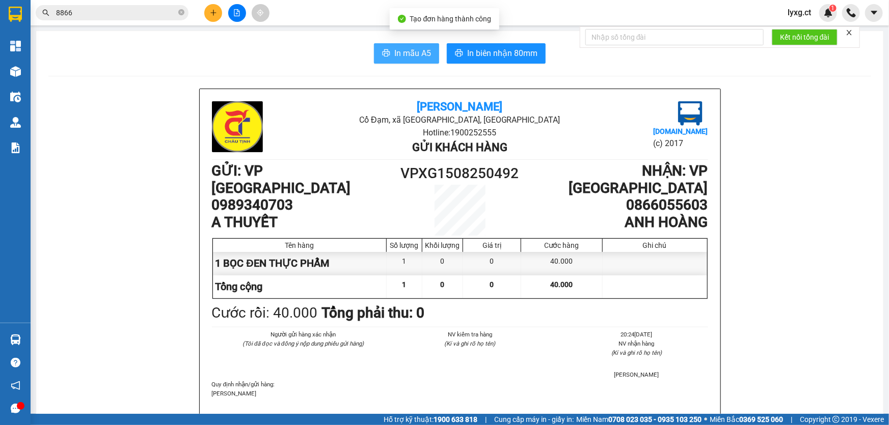
click at [401, 45] on button "In mẫu A5" at bounding box center [406, 53] width 65 height 20
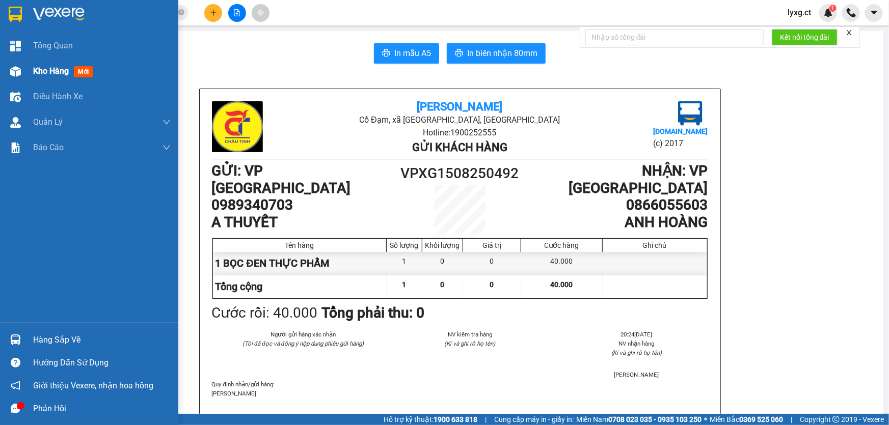
click at [45, 69] on span "Kho hàng" at bounding box center [51, 71] width 36 height 10
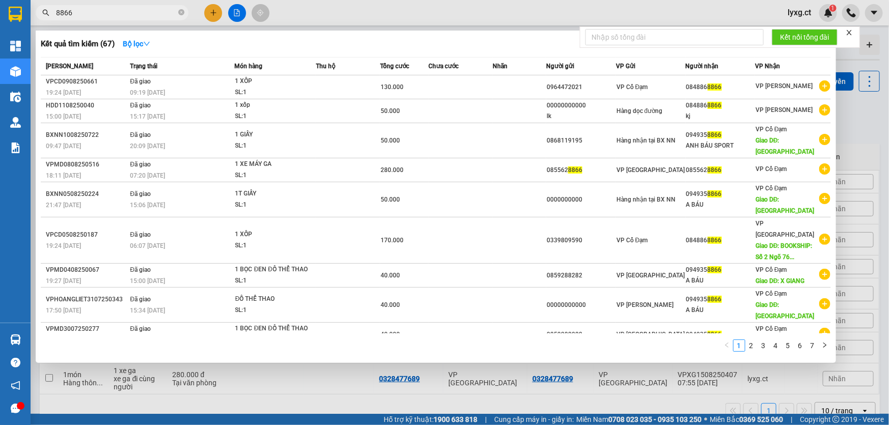
click at [161, 12] on input "8866" at bounding box center [116, 12] width 120 height 11
type input "8"
type input "8678"
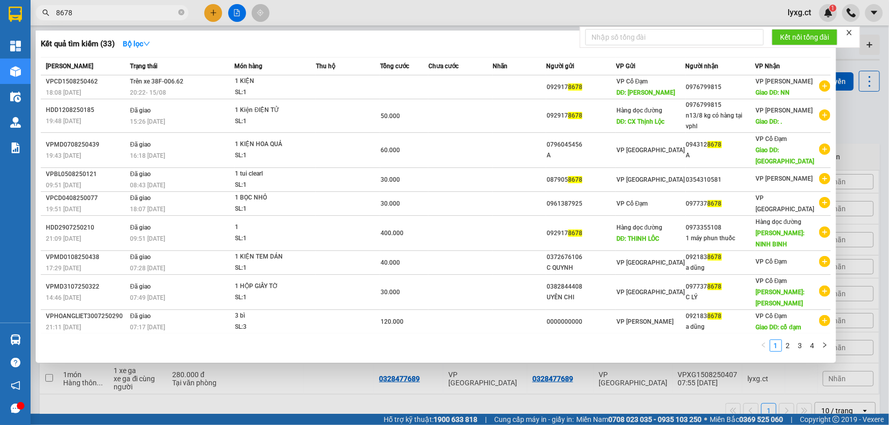
click at [210, 15] on div at bounding box center [444, 212] width 889 height 425
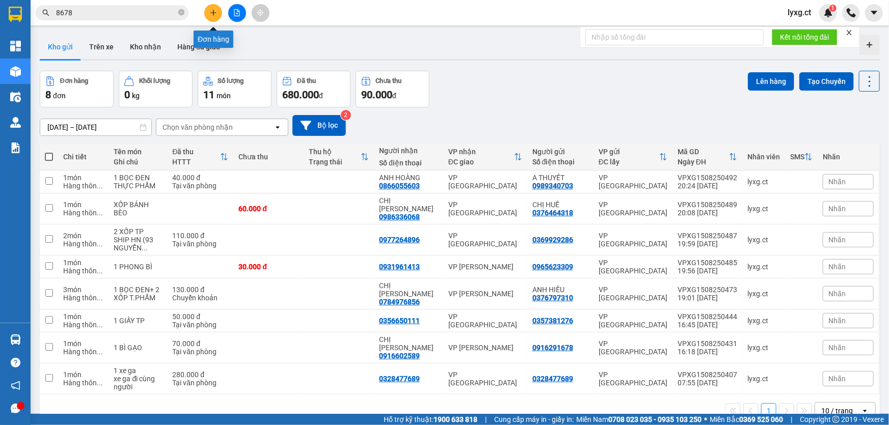
click at [210, 15] on icon "plus" at bounding box center [213, 12] width 7 height 7
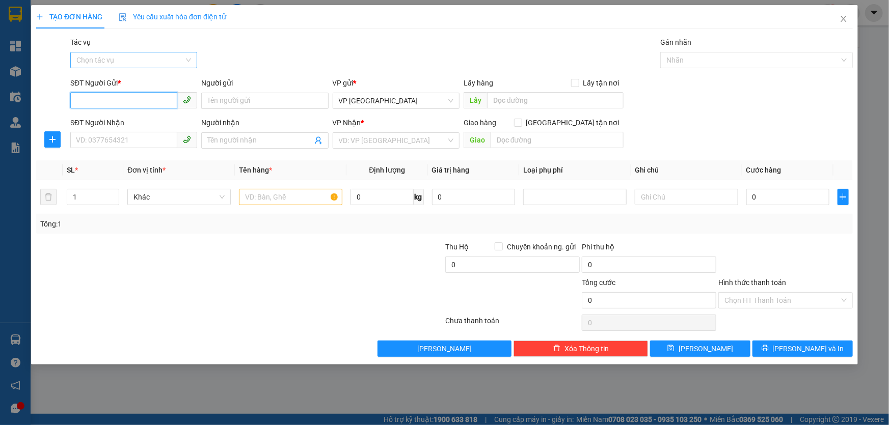
click at [187, 61] on div "Chọn tác vụ" at bounding box center [133, 60] width 127 height 16
click at [128, 82] on div "Nhập hàng lên xe" at bounding box center [133, 80] width 115 height 11
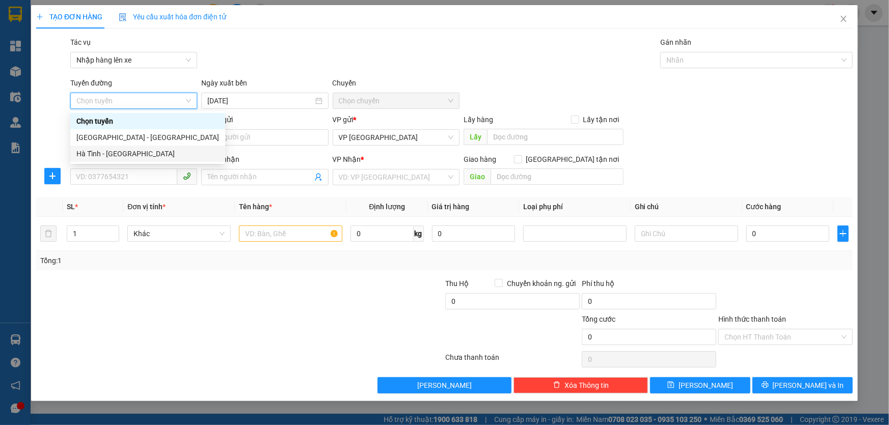
drag, startPoint x: 110, startPoint y: 156, endPoint x: 154, endPoint y: 138, distance: 47.5
click at [112, 155] on div "Hà Tĩnh - [GEOGRAPHIC_DATA]" at bounding box center [147, 153] width 143 height 11
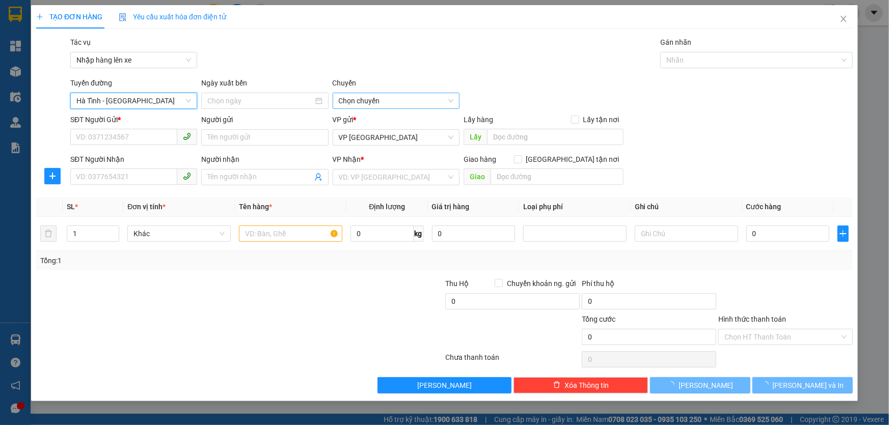
type input "[DATE]"
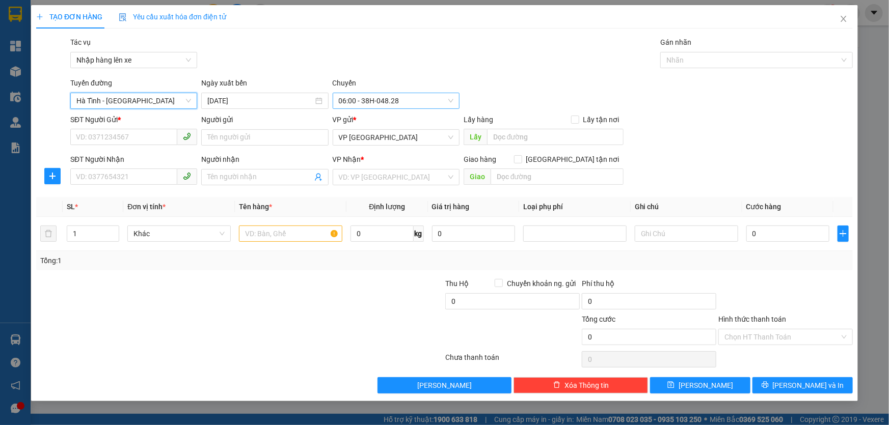
click at [382, 103] on span "06:00 - 38H-048.28" at bounding box center [396, 100] width 115 height 15
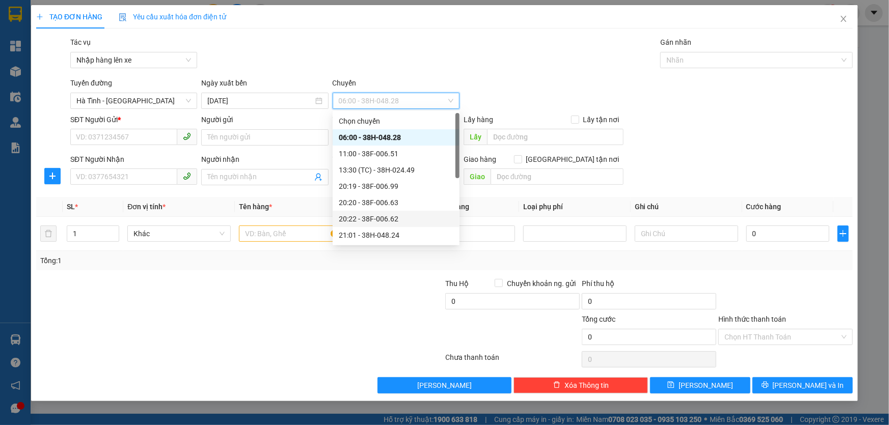
click at [389, 220] on div "20:22 - 38F-006.62" at bounding box center [396, 218] width 115 height 11
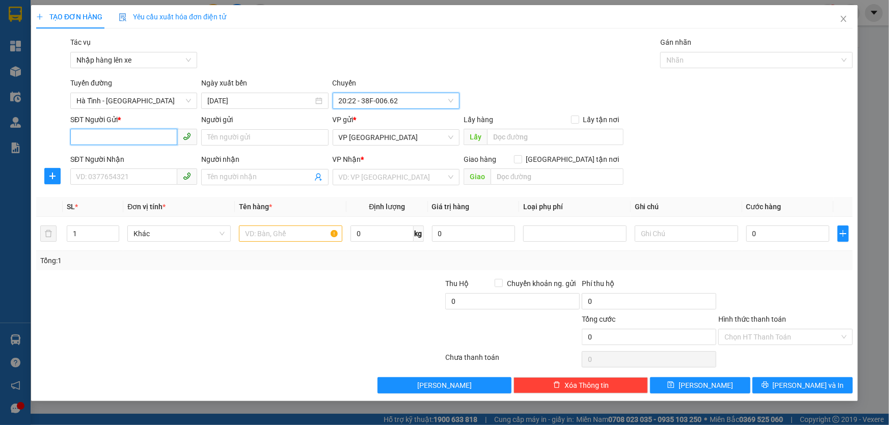
click at [142, 136] on input "SĐT Người Gửi *" at bounding box center [123, 137] width 107 height 16
type input "0382973127"
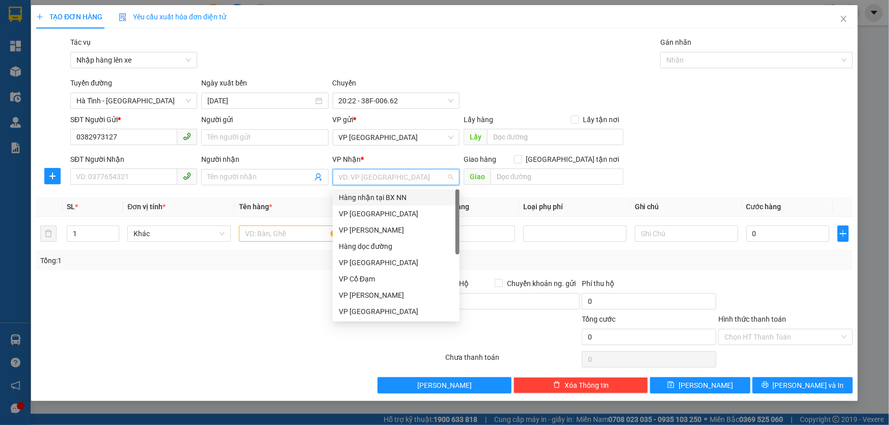
click at [377, 176] on input "search" at bounding box center [392, 177] width 107 height 15
click at [376, 229] on div "VP [PERSON_NAME]" at bounding box center [396, 230] width 115 height 11
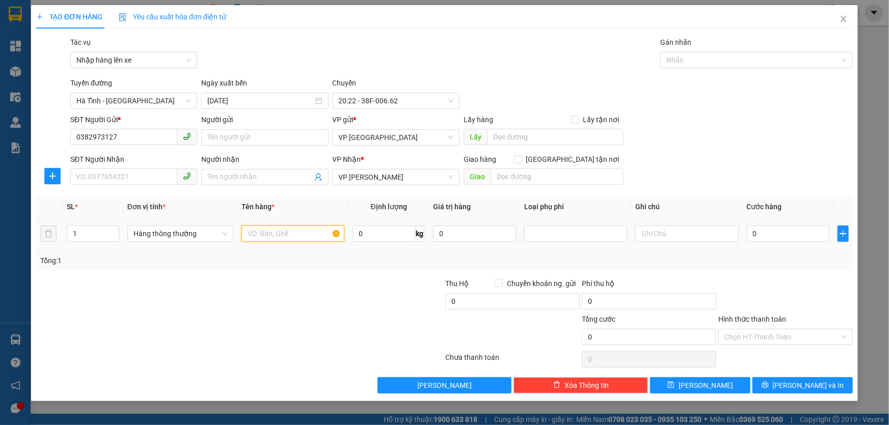
click at [278, 235] on input "text" at bounding box center [292, 234] width 103 height 16
type input "2 XỐP TP"
click at [150, 178] on input "SĐT Người Nhận" at bounding box center [123, 177] width 107 height 16
click at [81, 232] on input "1" at bounding box center [92, 233] width 51 height 15
type input "2"
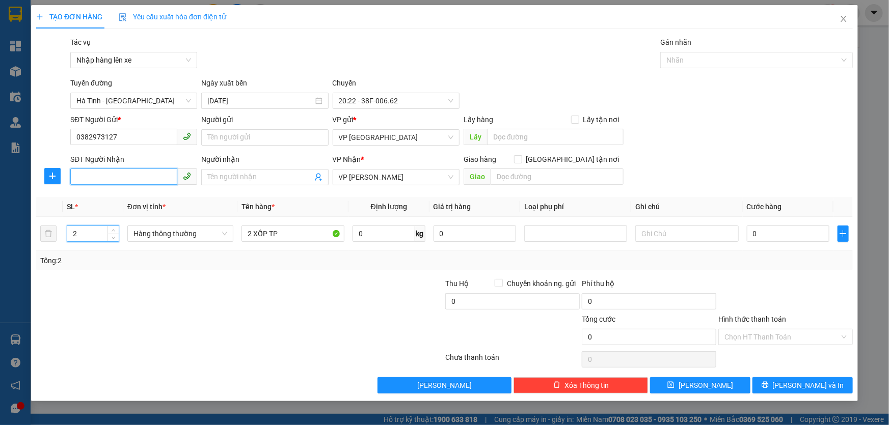
click at [153, 173] on input "SĐT Người Nhận" at bounding box center [123, 177] width 107 height 16
click at [143, 176] on input "SĐT Người Nhận" at bounding box center [123, 177] width 107 height 16
click at [145, 179] on input "SĐT Người Nhận" at bounding box center [123, 177] width 107 height 16
click at [406, 141] on span "VP [GEOGRAPHIC_DATA]" at bounding box center [396, 137] width 115 height 15
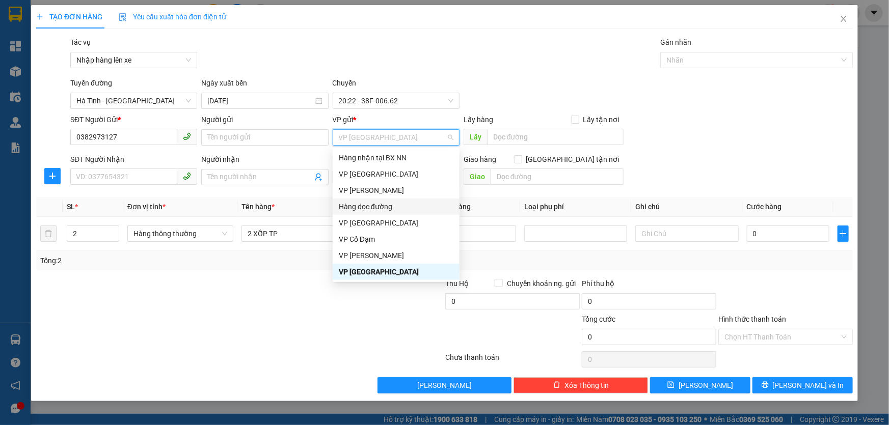
click at [367, 208] on div "Hàng dọc đường" at bounding box center [396, 206] width 115 height 11
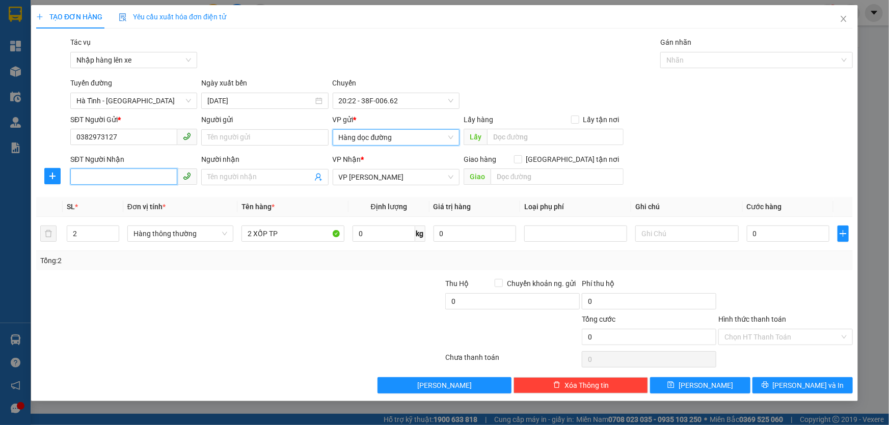
click at [139, 173] on input "SĐT Người Nhận" at bounding box center [123, 177] width 107 height 16
type input "0986024204"
click at [535, 131] on input "text" at bounding box center [555, 137] width 136 height 16
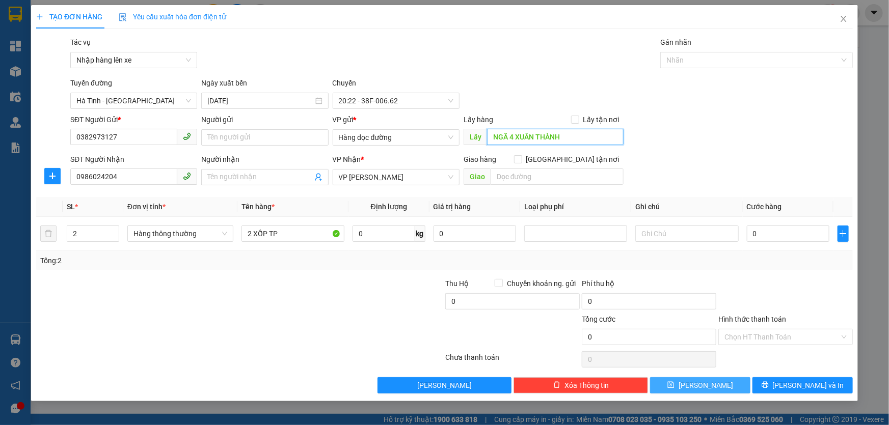
type input "NGÃ 4 XUÂN THÀNH"
click at [732, 384] on button "[PERSON_NAME]" at bounding box center [700, 385] width 100 height 16
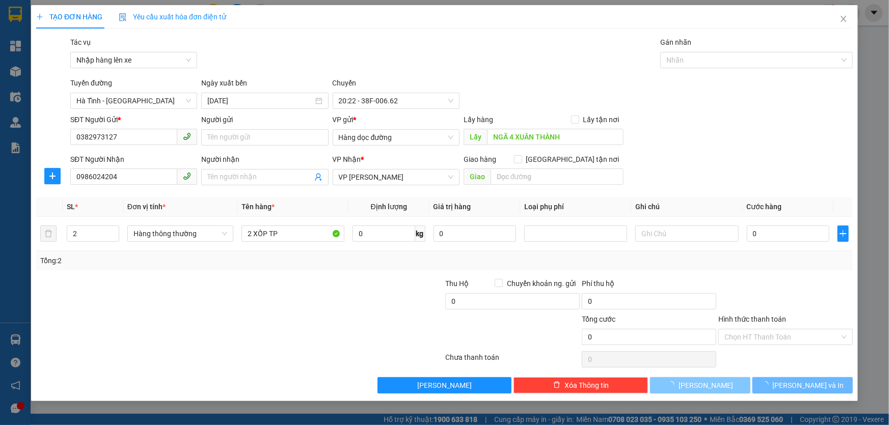
type input "1"
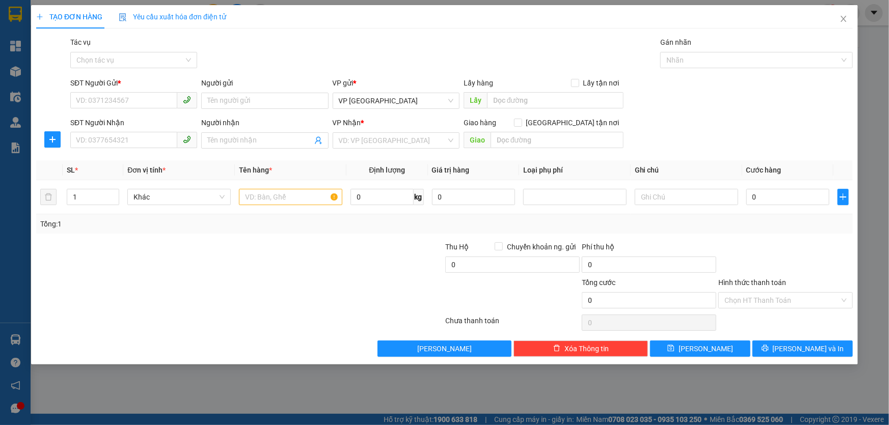
click at [17, 70] on div "TẠO ĐƠN HÀNG Yêu cầu xuất hóa đơn điện tử Transit Pickup Surcharge Ids Transit …" at bounding box center [444, 212] width 889 height 425
click at [20, 43] on div "TẠO ĐƠN HÀNG Yêu cầu xuất hóa đơn điện tử Transit Pickup Surcharge Ids Transit …" at bounding box center [444, 212] width 889 height 425
click at [843, 19] on icon "close" at bounding box center [843, 19] width 6 height 6
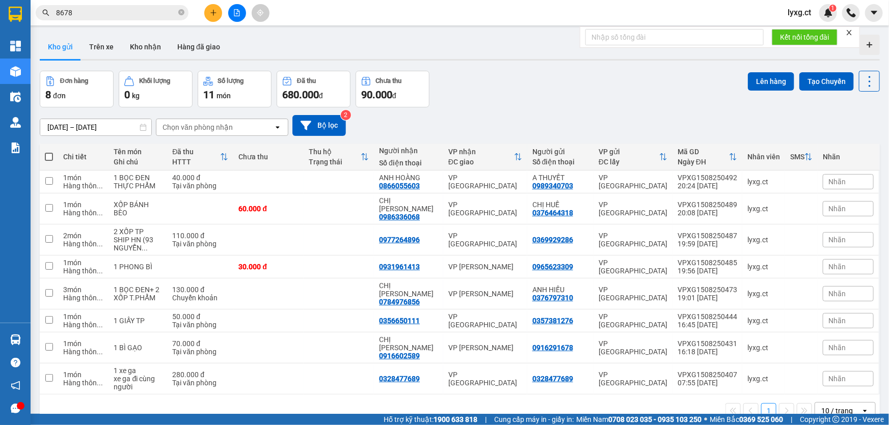
click at [49, 72] on button "Đơn hàng 8 đơn" at bounding box center [77, 89] width 74 height 37
click at [112, 16] on input "8678" at bounding box center [116, 12] width 120 height 11
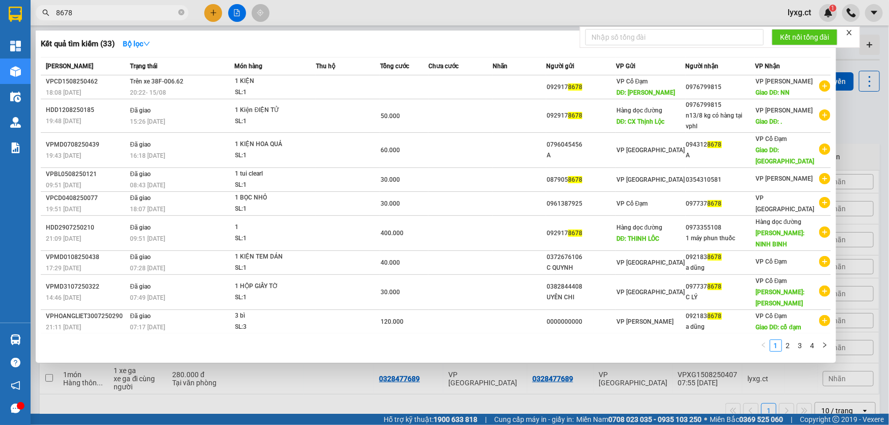
click at [112, 16] on input "8678" at bounding box center [116, 12] width 120 height 11
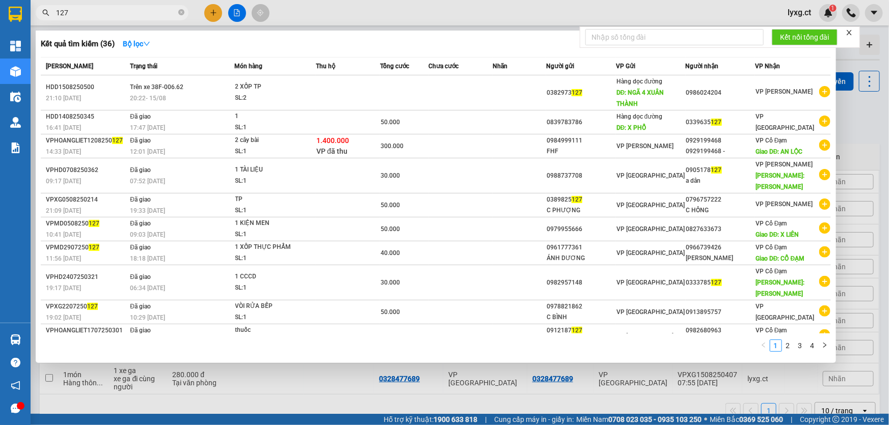
type input "127"
drag, startPoint x: 215, startPoint y: 10, endPoint x: 176, endPoint y: 32, distance: 44.7
click at [215, 10] on div at bounding box center [444, 212] width 889 height 425
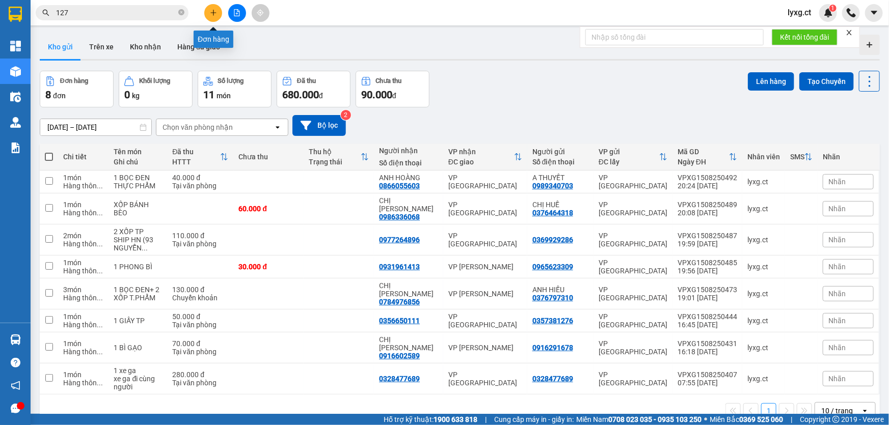
click at [214, 10] on icon "plus" at bounding box center [213, 12] width 7 height 7
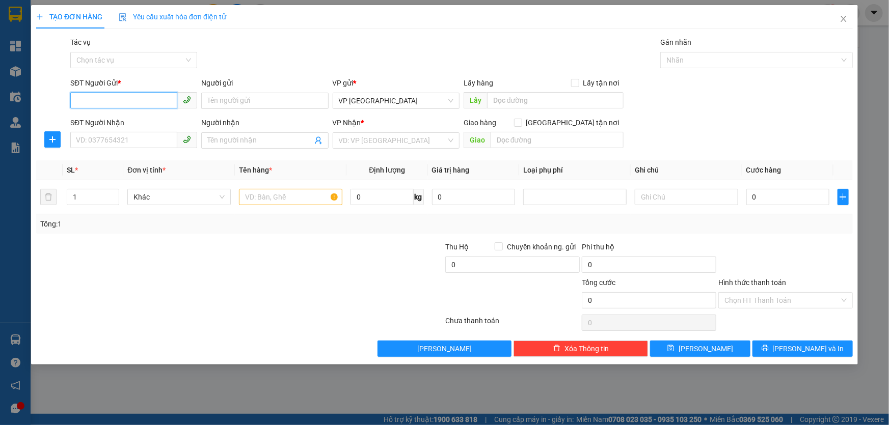
click at [154, 104] on input "SĐT Người Gửi *" at bounding box center [123, 100] width 107 height 16
type input "0843372699"
drag, startPoint x: 139, startPoint y: 118, endPoint x: 150, endPoint y: 130, distance: 17.0
click at [139, 118] on div "0843372699 - C THÚY" at bounding box center [133, 121] width 115 height 11
type input "C THÚY"
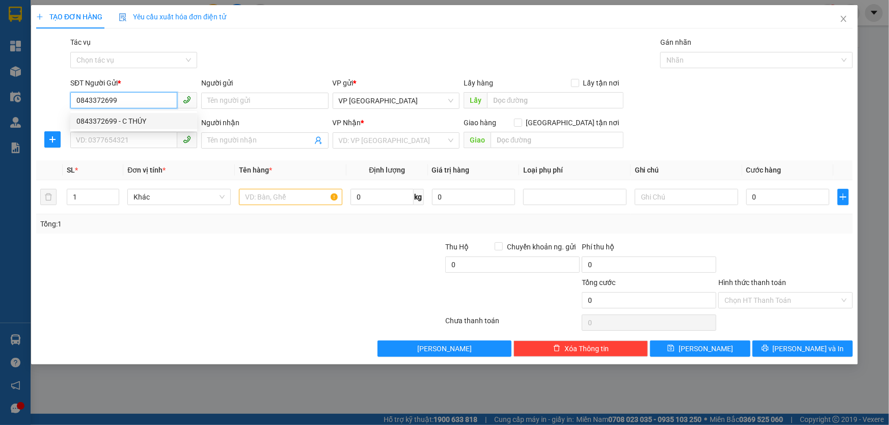
type input "0367299687"
type input "[PERSON_NAME]"
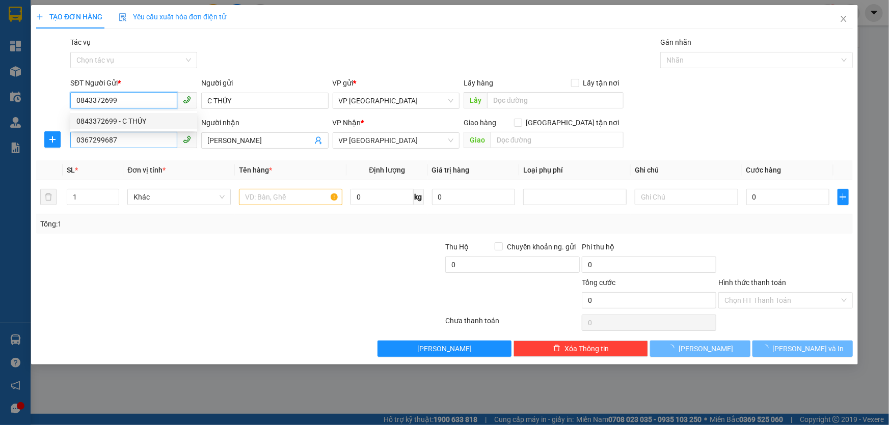
type input "30.000"
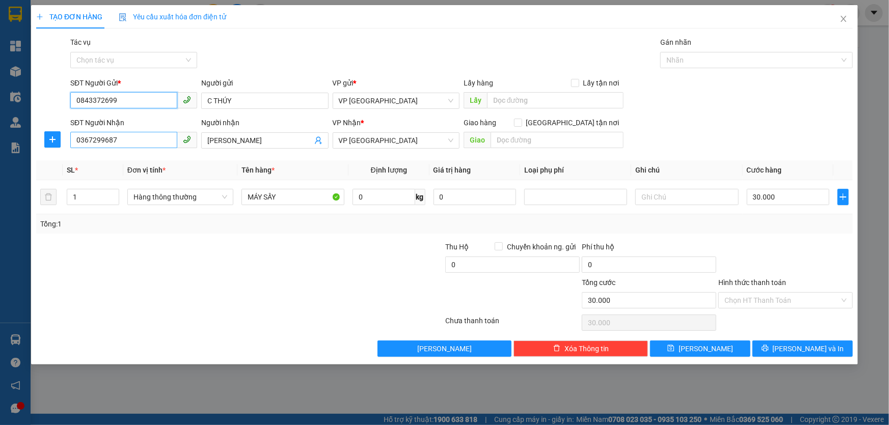
type input "0843372699"
click at [146, 143] on input "0367299687" at bounding box center [123, 140] width 107 height 16
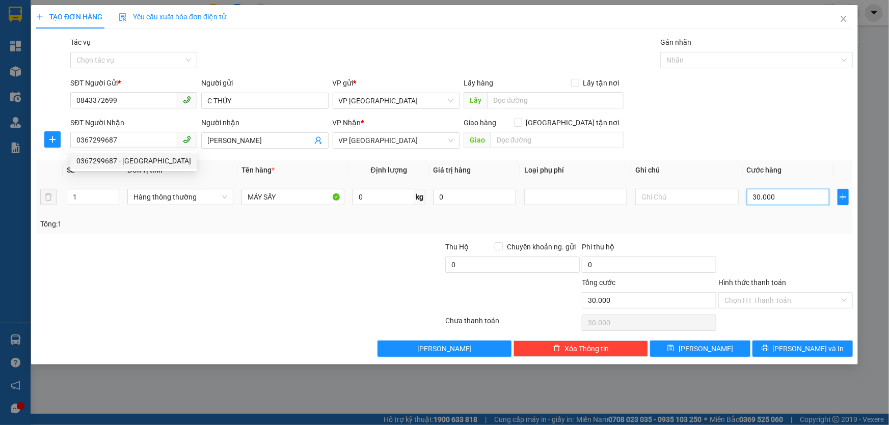
click at [781, 197] on input "30.000" at bounding box center [788, 197] width 83 height 16
type input "6"
type input "60"
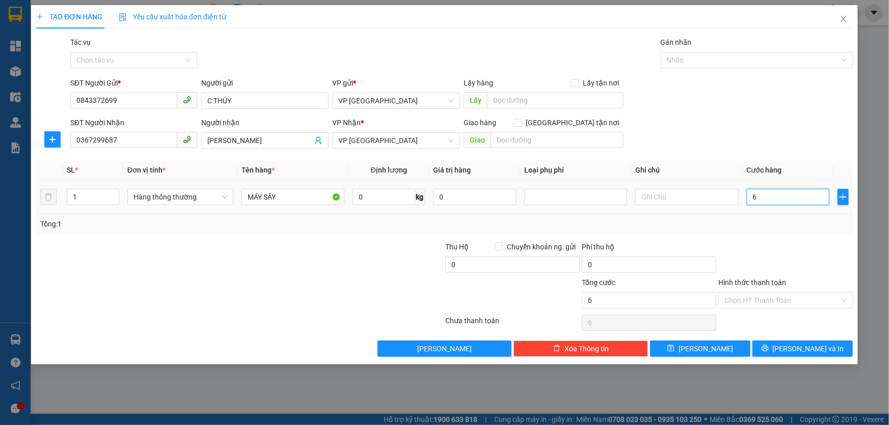
type input "60"
type input "60.000"
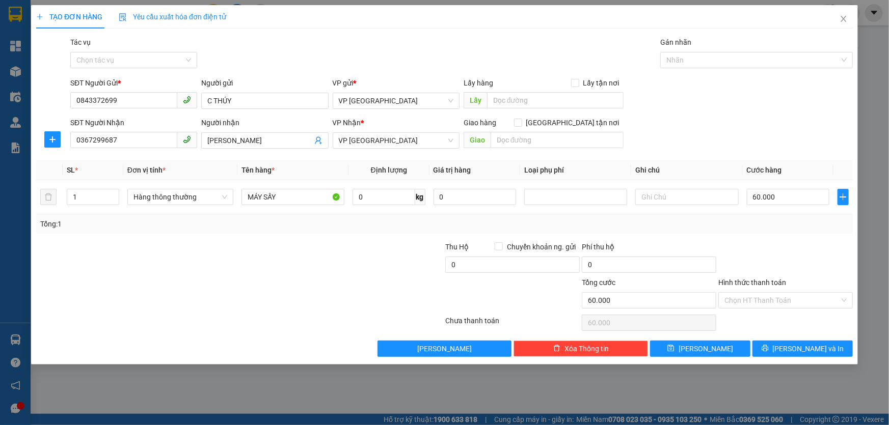
click at [786, 223] on div "Tổng: 1" at bounding box center [444, 223] width 808 height 11
click at [805, 301] on input "Hình thức thanh toán" at bounding box center [781, 300] width 115 height 15
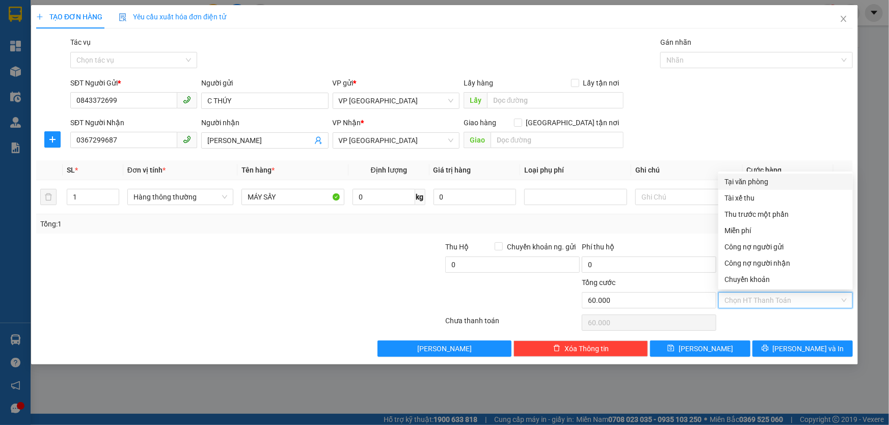
click at [770, 183] on div "Tại văn phòng" at bounding box center [785, 181] width 122 height 11
type input "0"
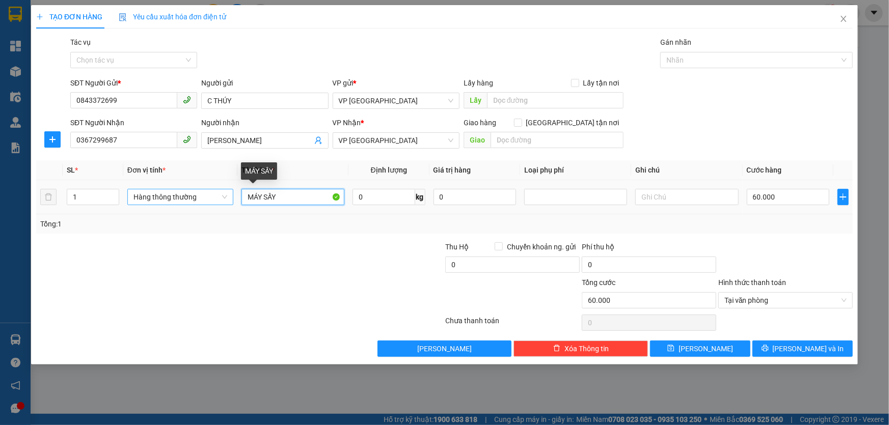
drag, startPoint x: 300, startPoint y: 198, endPoint x: 206, endPoint y: 198, distance: 94.7
click at [206, 198] on tr "1 Hàng thông thường MÁY SẤY 0 kg 0 60.000" at bounding box center [444, 197] width 816 height 34
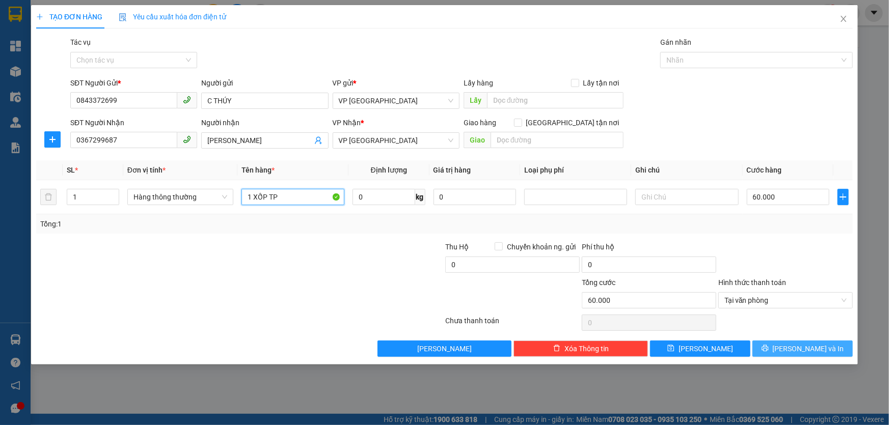
type input "1 XỐP TP"
click at [819, 347] on span "[PERSON_NAME] và In" at bounding box center [807, 348] width 71 height 11
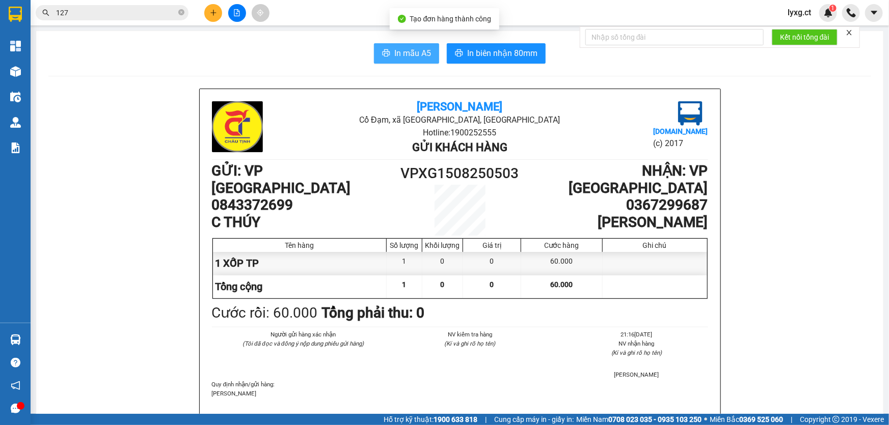
click at [420, 50] on span "In mẫu A5" at bounding box center [412, 53] width 37 height 13
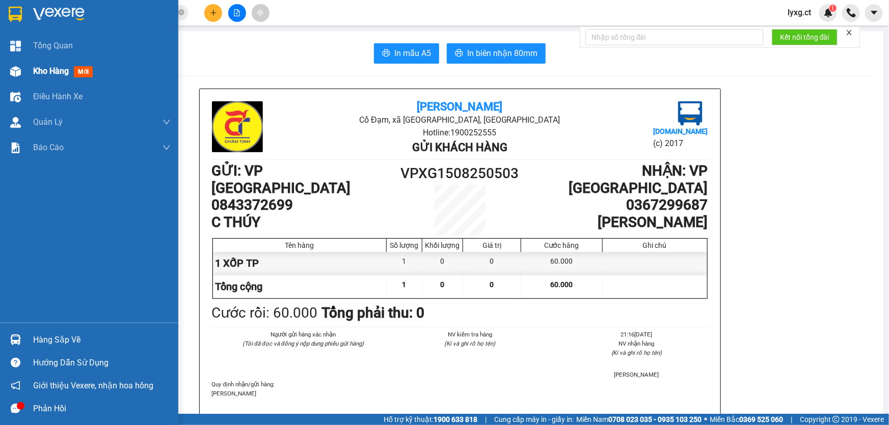
click at [46, 68] on span "Kho hàng" at bounding box center [51, 71] width 36 height 10
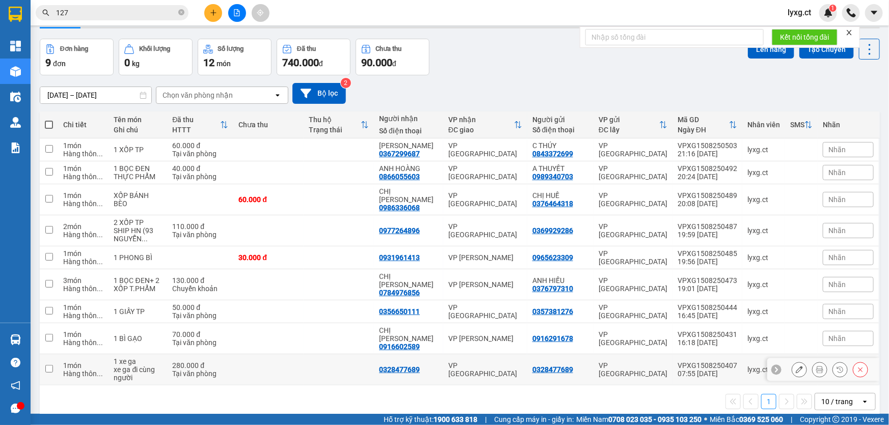
scroll to position [46, 0]
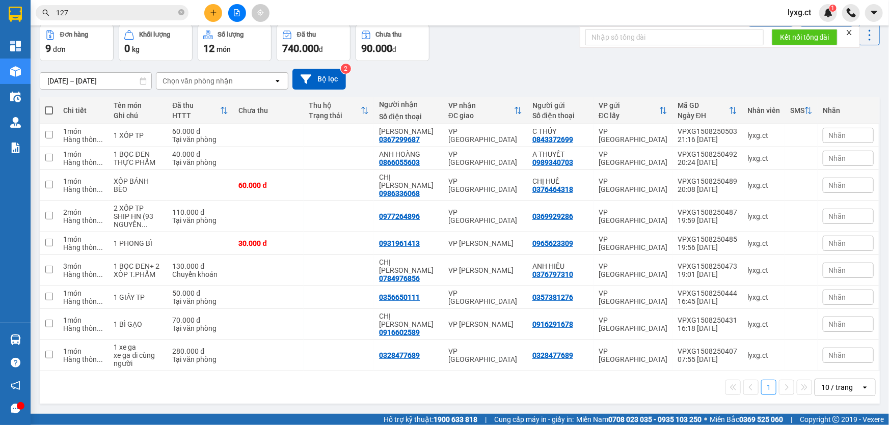
click at [117, 15] on input "127" at bounding box center [116, 12] width 120 height 11
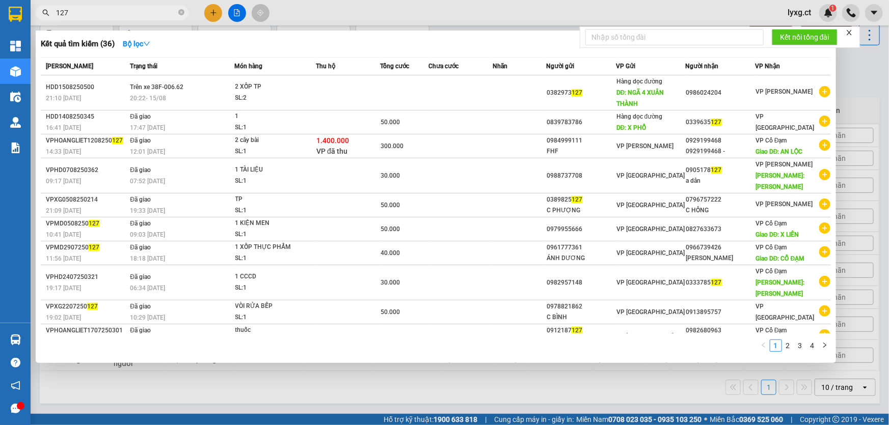
drag, startPoint x: 116, startPoint y: 14, endPoint x: 108, endPoint y: 15, distance: 7.1
click at [108, 15] on input "127" at bounding box center [116, 12] width 120 height 11
click at [180, 14] on icon "close-circle" at bounding box center [181, 12] width 6 height 6
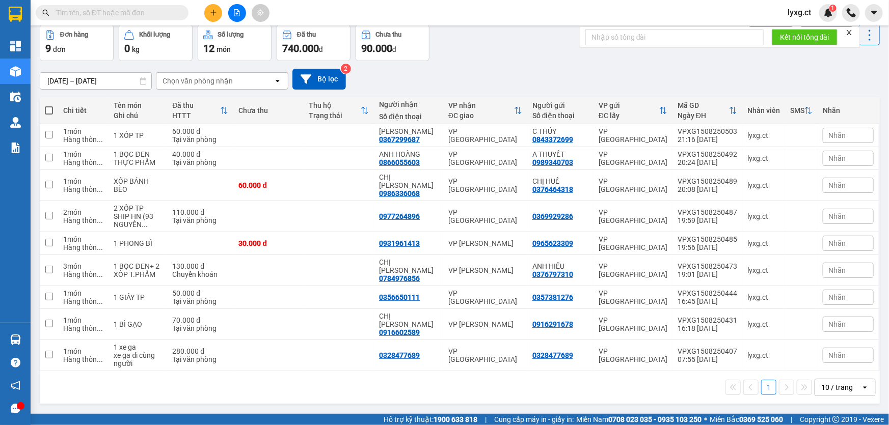
click at [47, 110] on span at bounding box center [49, 110] width 8 height 8
click at [49, 105] on input "checkbox" at bounding box center [49, 105] width 0 height 0
checkbox input "true"
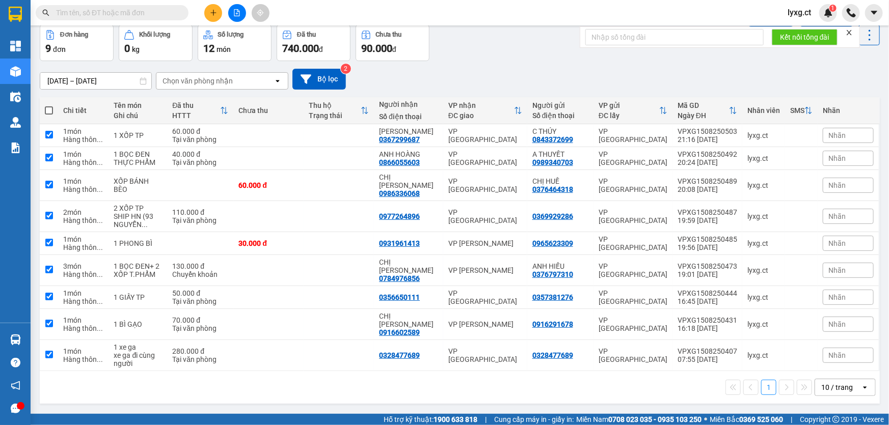
checkbox input "true"
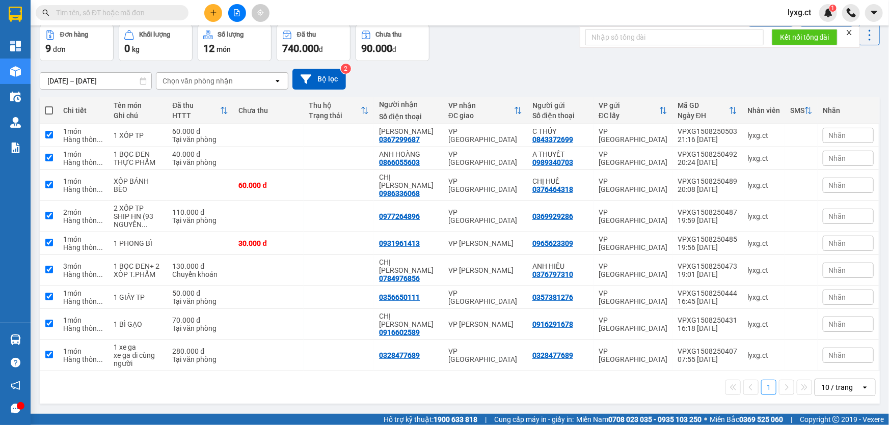
checkbox input "true"
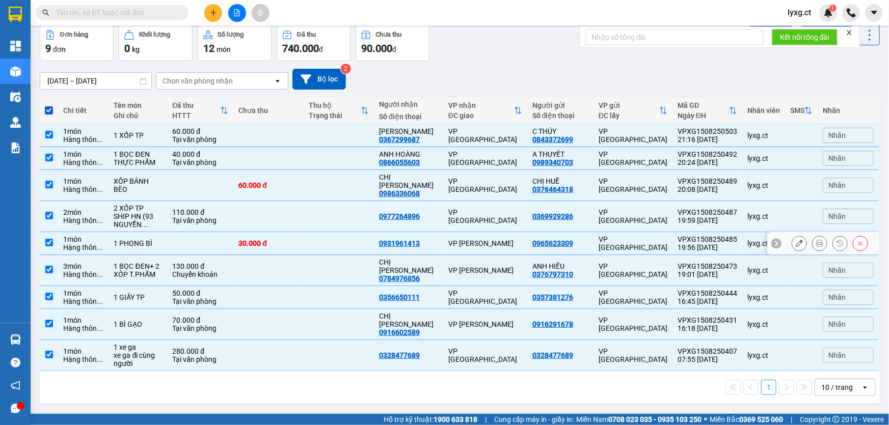
click at [49, 239] on input "checkbox" at bounding box center [49, 243] width 8 height 8
checkbox input "false"
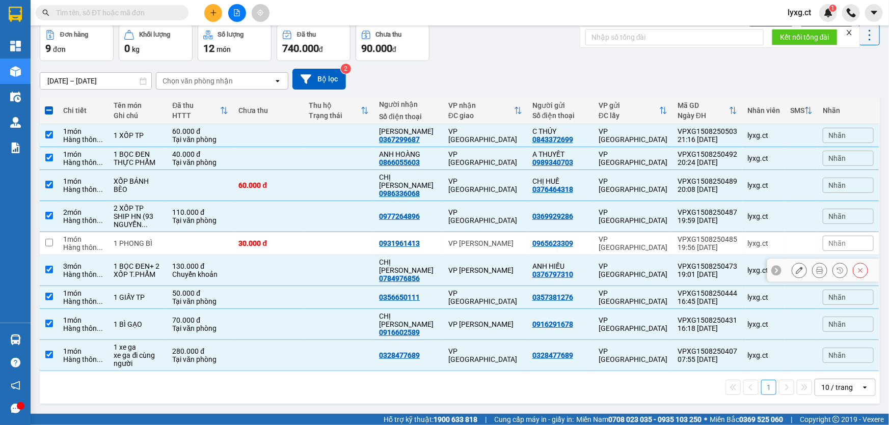
click at [46, 266] on input "checkbox" at bounding box center [49, 270] width 8 height 8
checkbox input "false"
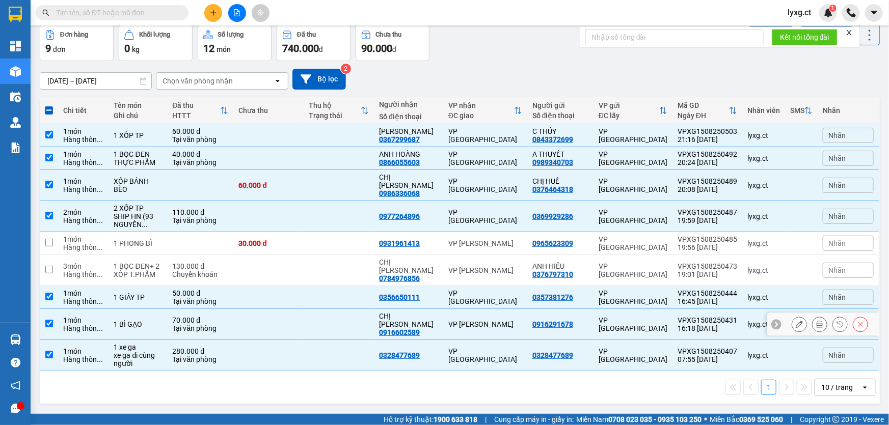
click at [53, 309] on td at bounding box center [49, 324] width 18 height 31
checkbox input "false"
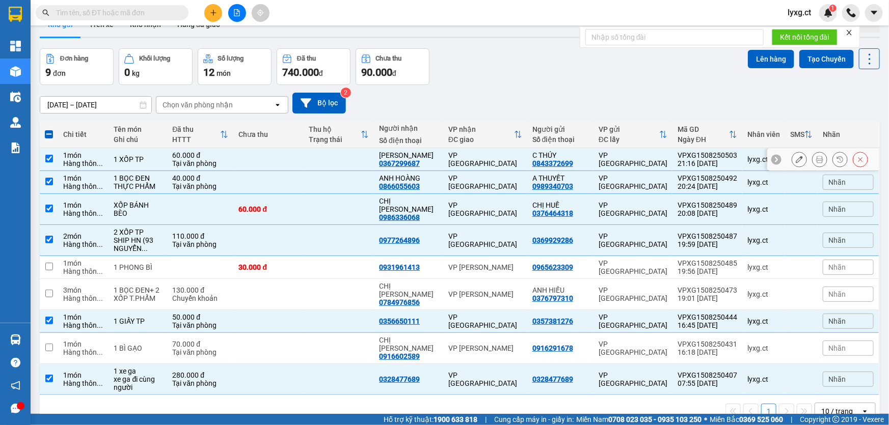
scroll to position [0, 0]
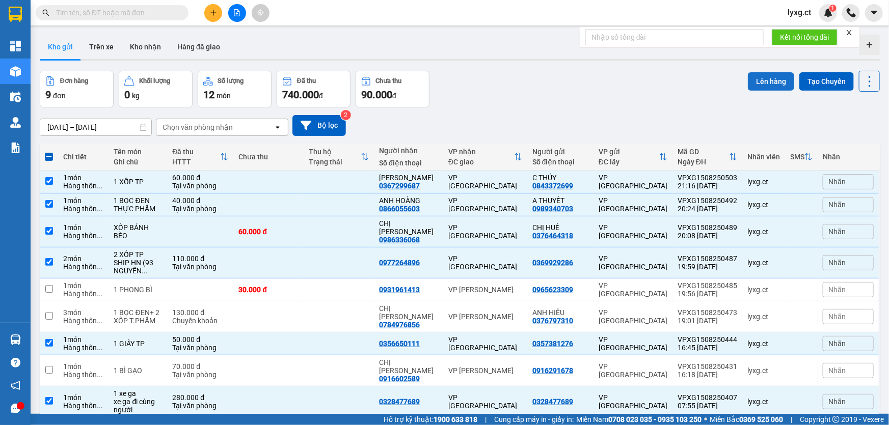
click at [769, 82] on button "Lên hàng" at bounding box center [771, 81] width 46 height 18
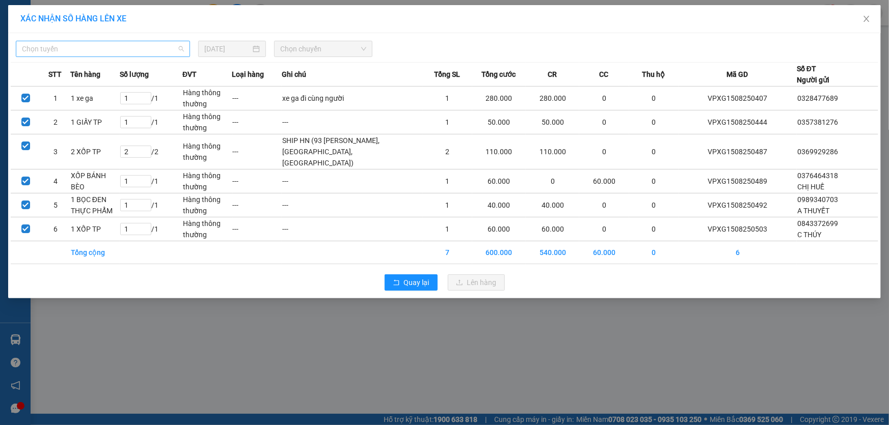
click at [114, 50] on span "Chọn tuyến" at bounding box center [103, 48] width 162 height 15
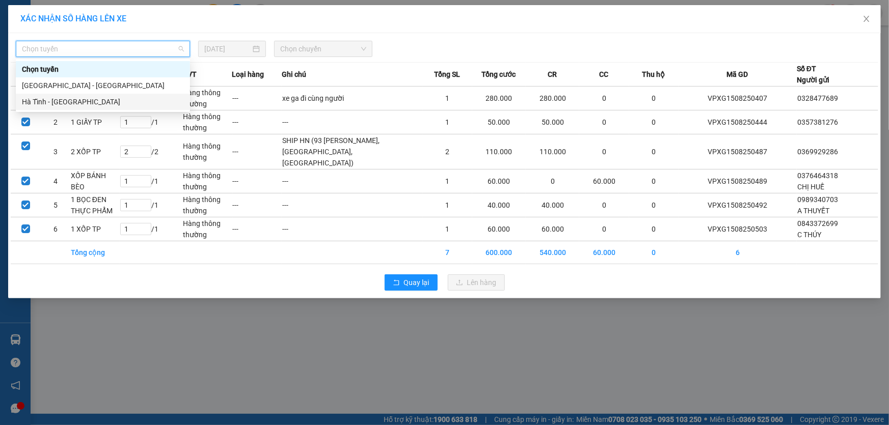
click at [70, 101] on div "Hà Tĩnh - [GEOGRAPHIC_DATA]" at bounding box center [103, 101] width 162 height 11
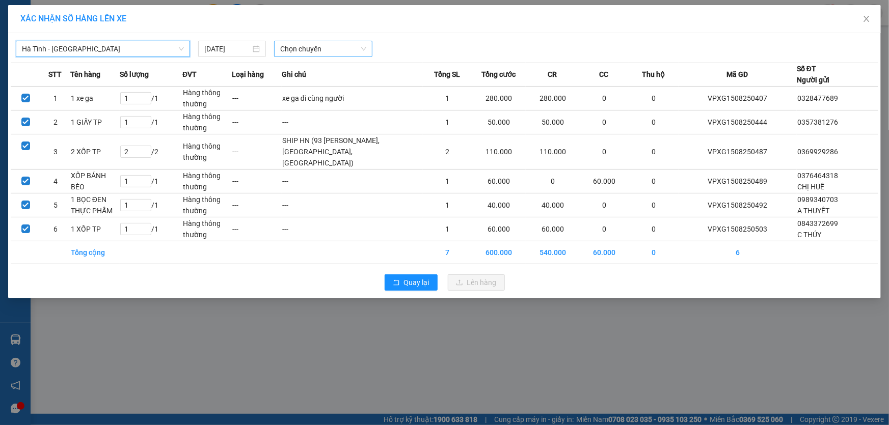
click at [339, 51] on span "Chọn chuyến" at bounding box center [323, 48] width 86 height 15
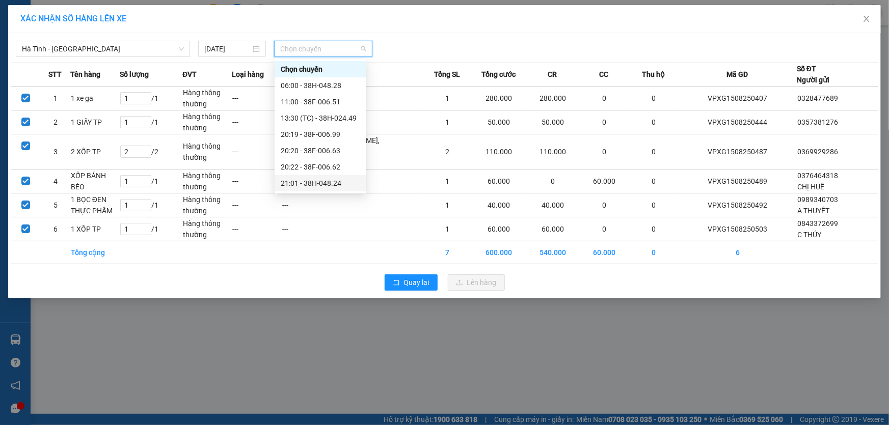
click at [324, 183] on div "21:01 - 38H-048.24" at bounding box center [320, 183] width 79 height 11
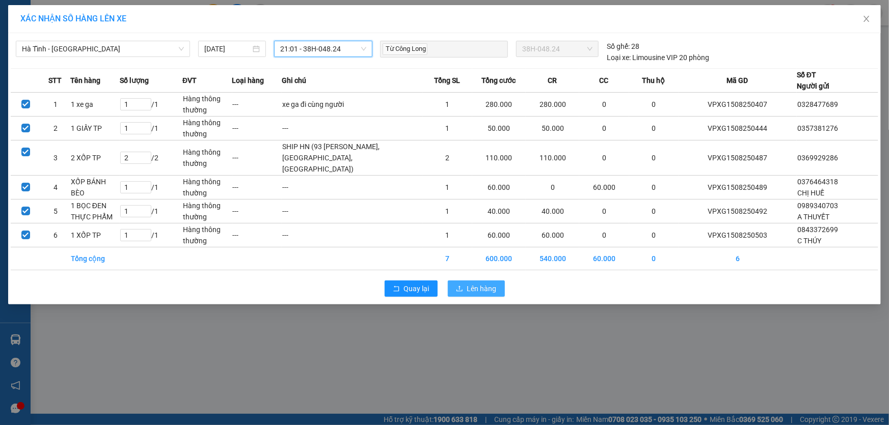
click at [486, 294] on span "Lên hàng" at bounding box center [482, 288] width 30 height 11
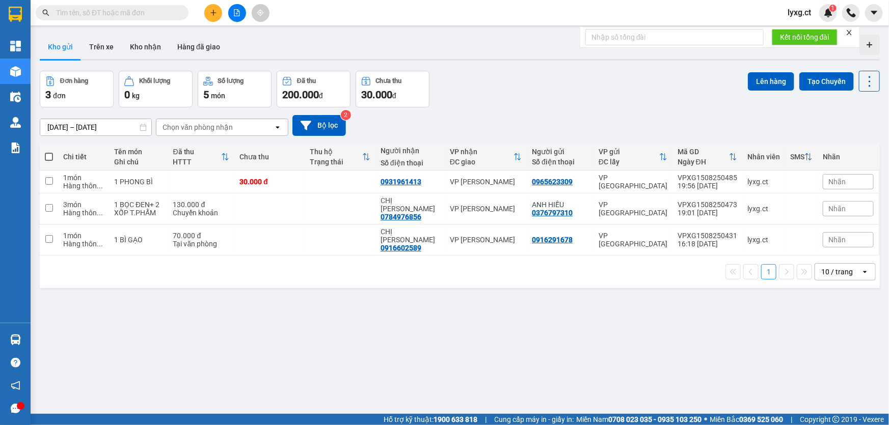
click at [49, 155] on span at bounding box center [49, 157] width 8 height 8
click at [49, 152] on input "checkbox" at bounding box center [49, 152] width 0 height 0
checkbox input "true"
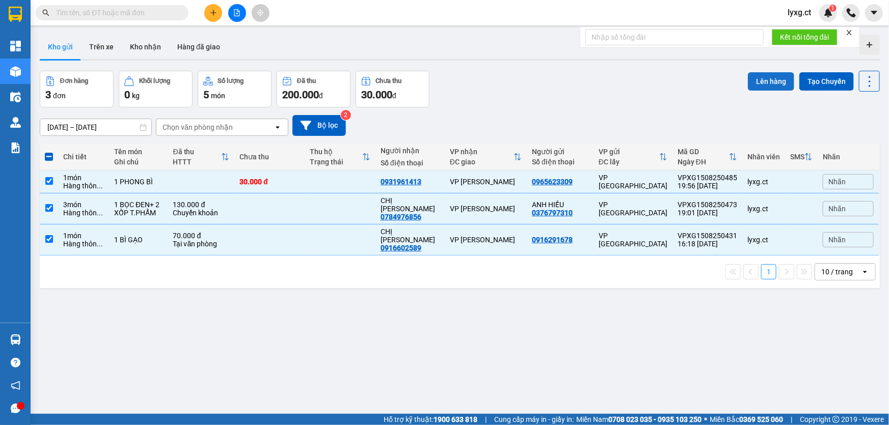
click at [755, 79] on button "Lên hàng" at bounding box center [771, 81] width 46 height 18
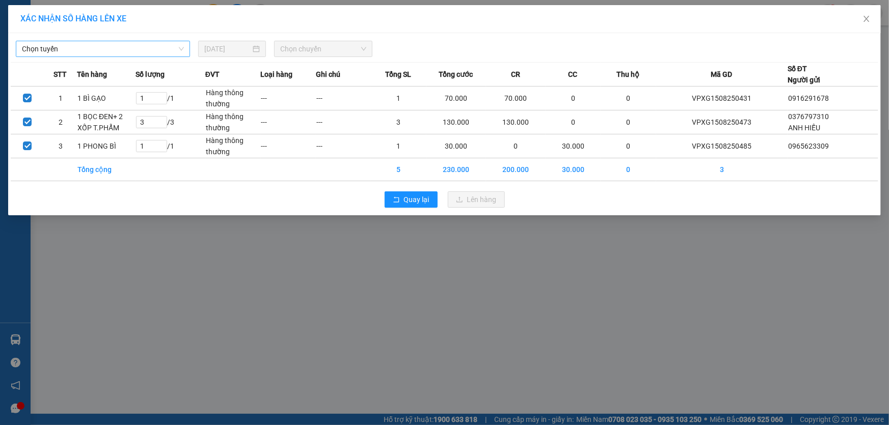
click at [74, 51] on span "Chọn tuyến" at bounding box center [103, 48] width 162 height 15
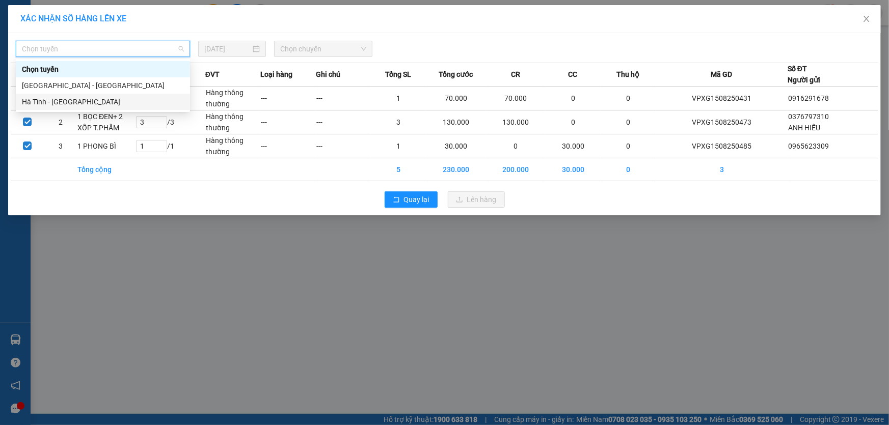
click at [69, 104] on div "Hà Tĩnh - [GEOGRAPHIC_DATA]" at bounding box center [103, 101] width 162 height 11
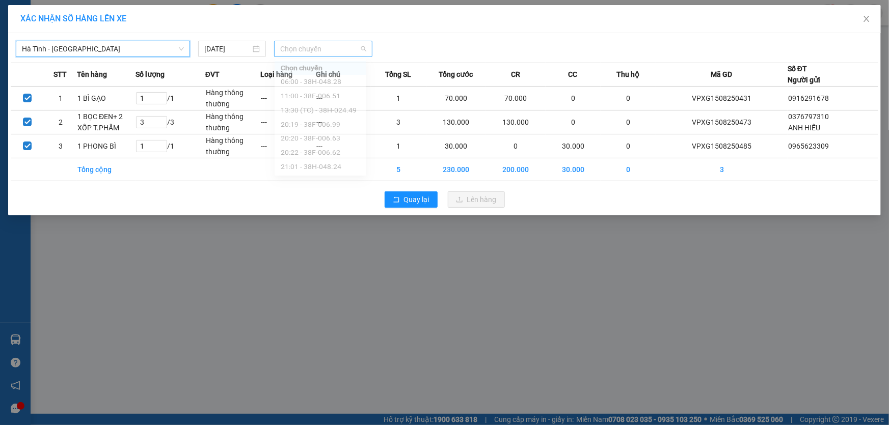
click at [332, 48] on span "Chọn chuyến" at bounding box center [323, 48] width 86 height 15
click at [335, 48] on span "Chọn chuyến" at bounding box center [323, 48] width 86 height 15
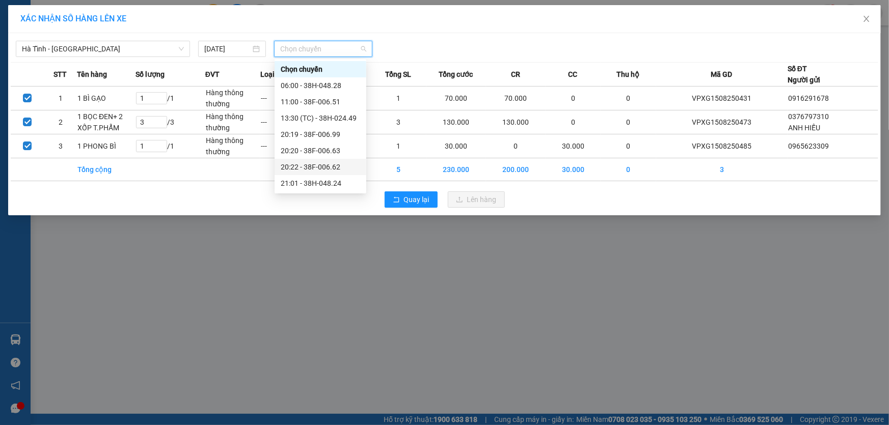
click at [327, 170] on div "20:22 - 38F-006.62" at bounding box center [320, 166] width 79 height 11
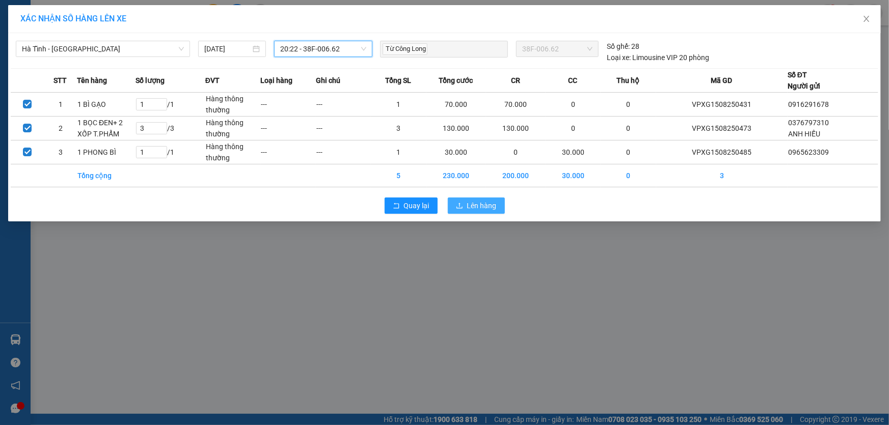
click at [468, 202] on span "Lên hàng" at bounding box center [482, 205] width 30 height 11
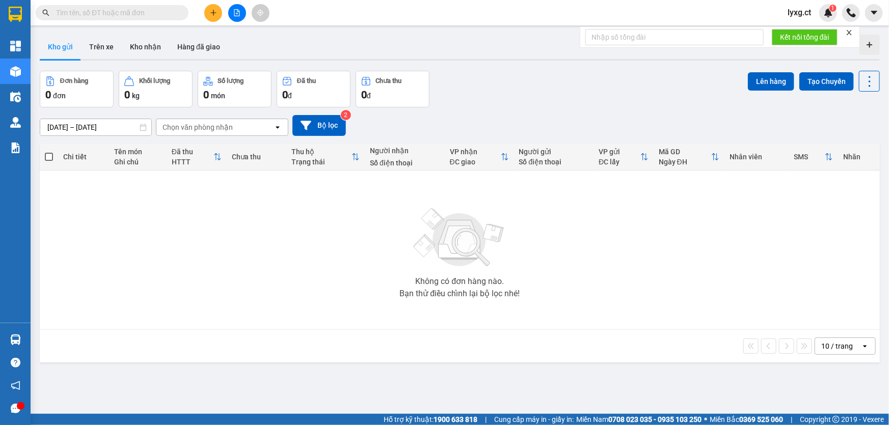
click at [797, 13] on span "lyxg.ct" at bounding box center [799, 12] width 40 height 13
click at [814, 32] on span "Đăng xuất" at bounding box center [816, 31] width 43 height 11
